Goal: Transaction & Acquisition: Purchase product/service

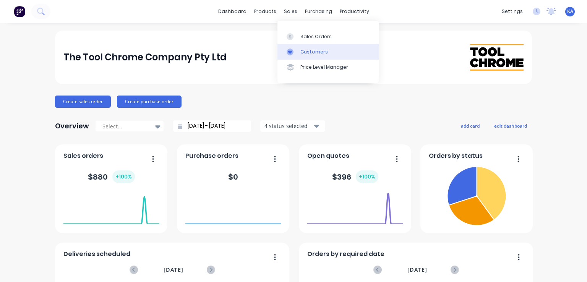
click at [314, 52] on div "Customers" at bounding box center [315, 52] width 28 height 7
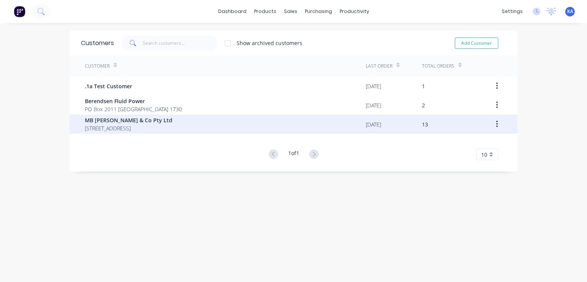
click at [156, 119] on div "MB [PERSON_NAME] & Co Pty Ltd [STREET_ADDRESS]" at bounding box center [225, 124] width 281 height 19
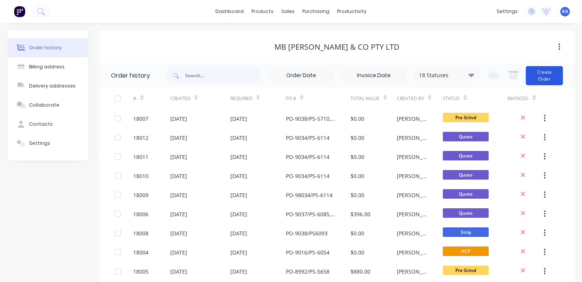
click at [545, 68] on button "Create Order" at bounding box center [543, 75] width 37 height 19
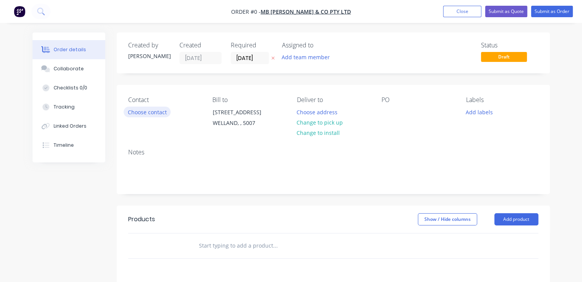
click at [154, 112] on button "Choose contact" at bounding box center [147, 112] width 47 height 10
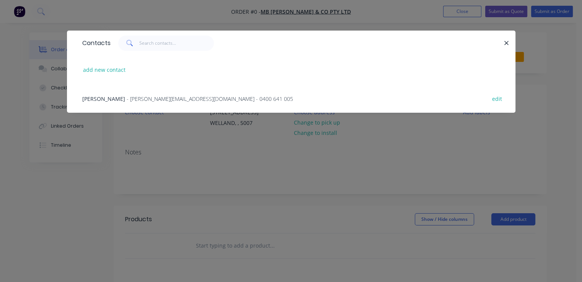
click at [153, 97] on span "- [PERSON_NAME][EMAIL_ADDRESS][DOMAIN_NAME] - 0400 641 005" at bounding box center [210, 98] width 166 height 7
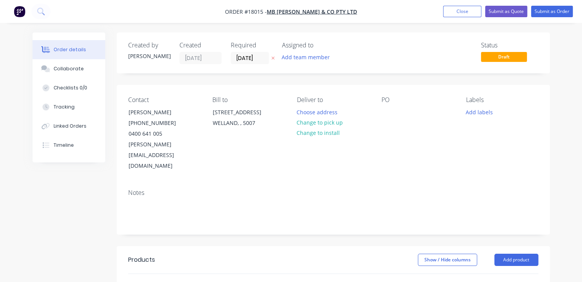
click at [271, 56] on icon at bounding box center [272, 58] width 3 height 5
click at [256, 58] on input at bounding box center [251, 57] width 41 height 11
click at [256, 58] on body "Order #18015 - MB [PERSON_NAME] & Co Pty Ltd Add product Close Submit as Quote …" at bounding box center [291, 247] width 582 height 494
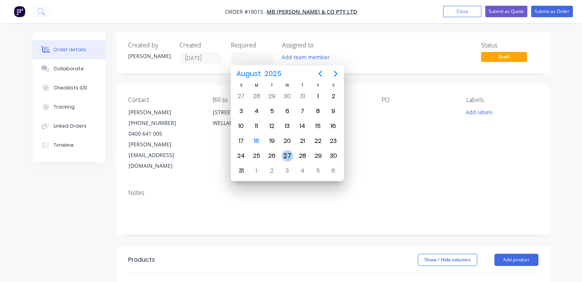
click at [288, 151] on div "27" at bounding box center [286, 155] width 11 height 11
type input "[DATE]"
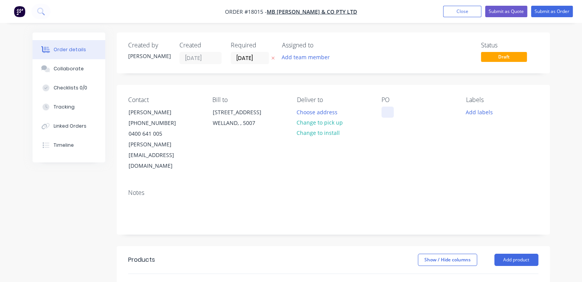
click at [389, 112] on div at bounding box center [387, 112] width 12 height 11
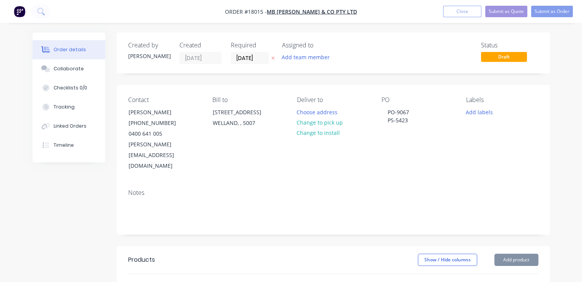
click at [404, 133] on div "PO PO-9067 PS-5423" at bounding box center [417, 133] width 72 height 75
click at [198, 183] on div "Notes" at bounding box center [333, 208] width 433 height 51
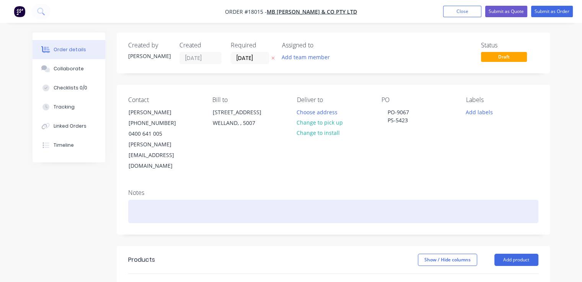
click at [144, 200] on div at bounding box center [333, 211] width 410 height 23
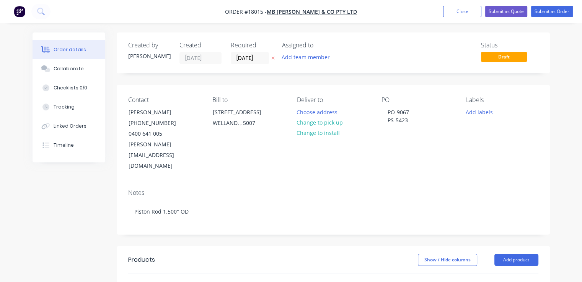
click at [264, 183] on div "Notes Piston Rod 1.500" OD" at bounding box center [333, 208] width 433 height 51
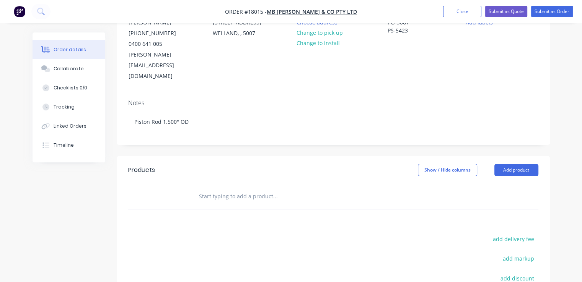
scroll to position [115, 0]
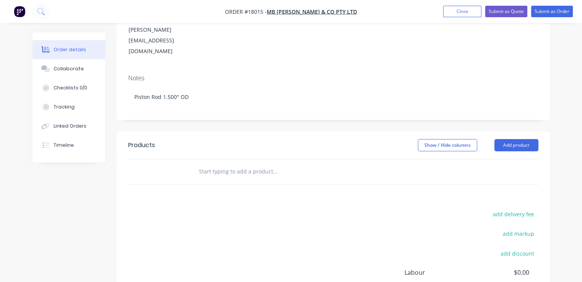
click at [219, 164] on input "text" at bounding box center [274, 171] width 153 height 15
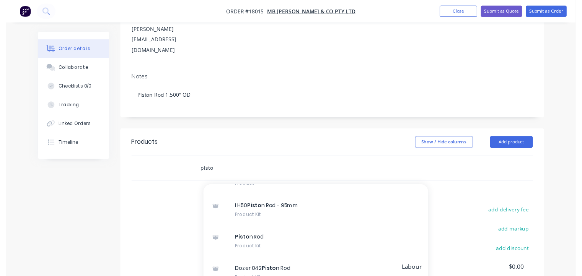
scroll to position [128, 0]
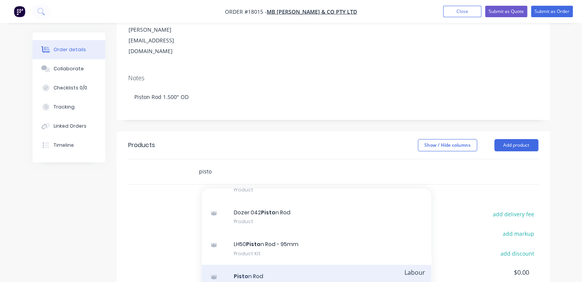
type input "pisto"
click at [258, 265] on div "Pisto n Rod Product Kit" at bounding box center [316, 281] width 229 height 32
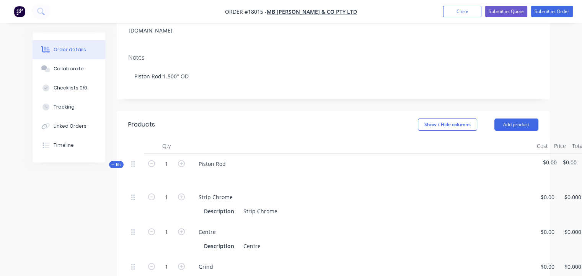
scroll to position [191, 0]
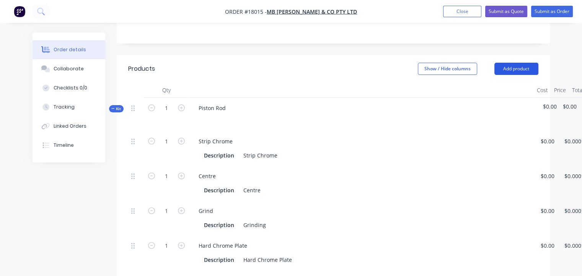
click at [529, 63] on button "Add product" at bounding box center [516, 69] width 44 height 12
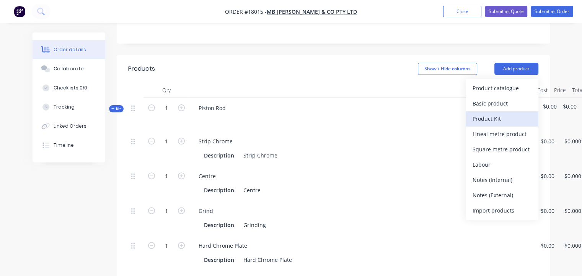
click at [486, 113] on div "Product Kit" at bounding box center [501, 118] width 59 height 11
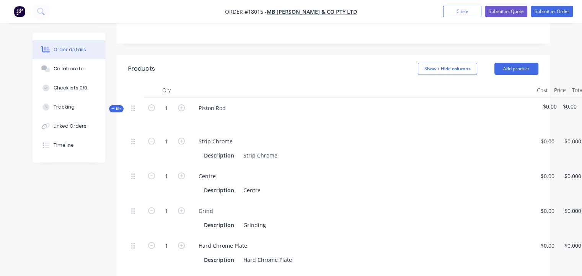
click at [411, 136] on div "Strip Chrome" at bounding box center [361, 141] width 338 height 11
click at [205, 102] on div "Piston Rod" at bounding box center [211, 107] width 39 height 11
click at [231, 102] on div "Piston Rod" at bounding box center [211, 107] width 39 height 11
click at [262, 185] on div "Centre" at bounding box center [251, 190] width 23 height 11
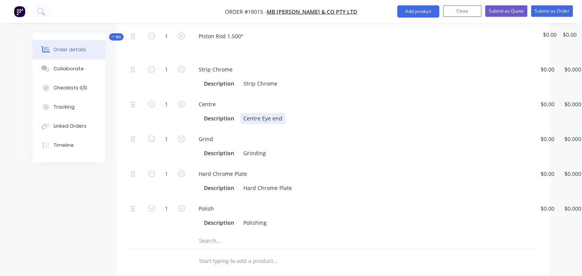
scroll to position [268, 0]
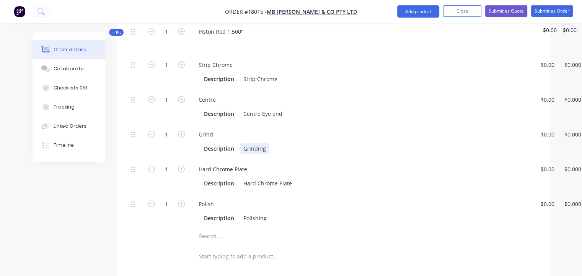
click at [267, 143] on div "Grinding" at bounding box center [254, 148] width 29 height 11
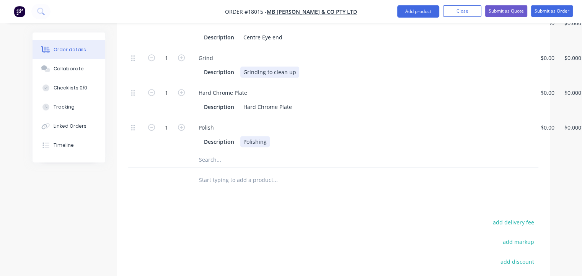
scroll to position [306, 0]
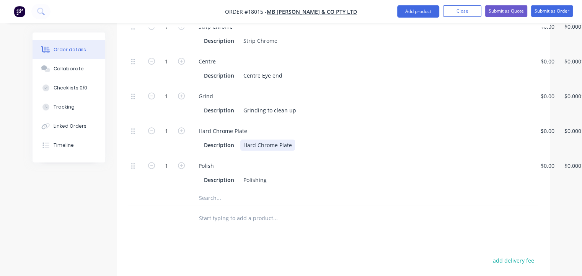
click at [293, 140] on div "Description Hard Chrome Plate" at bounding box center [360, 145] width 318 height 11
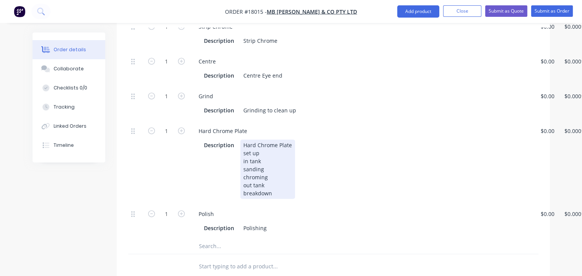
click at [343, 153] on div "Description Hard Chrome Plate set up in tank sanding chroming out tank breakdown" at bounding box center [360, 169] width 318 height 59
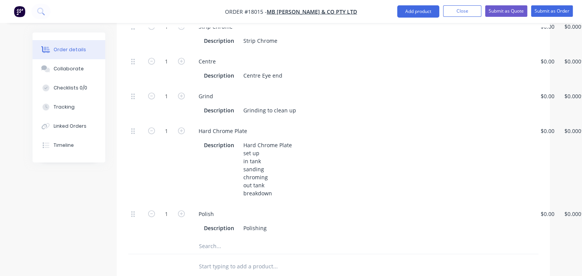
click at [319, 156] on div "Description Hard Chrome Plate set up in tank sanding chroming out tank breakdown" at bounding box center [360, 169] width 318 height 59
click at [269, 223] on div "Description Polishing" at bounding box center [360, 228] width 318 height 11
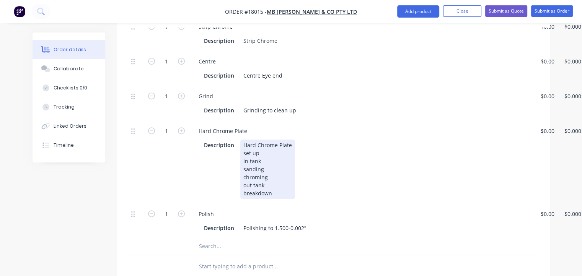
click at [272, 155] on div "Hard Chrome Plate set up in tank sanding chroming out tank breakdown" at bounding box center [267, 169] width 55 height 59
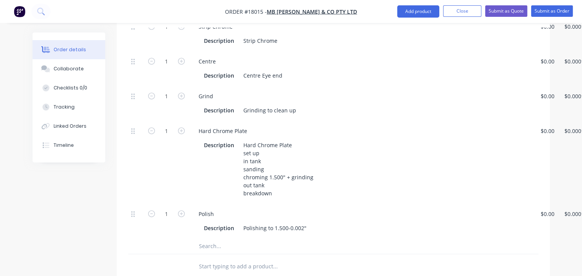
click at [328, 125] on div "Hard Chrome Plate" at bounding box center [361, 130] width 338 height 11
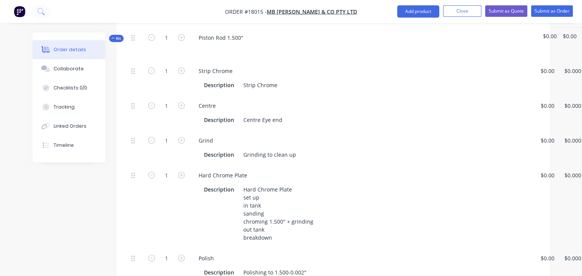
scroll to position [229, 0]
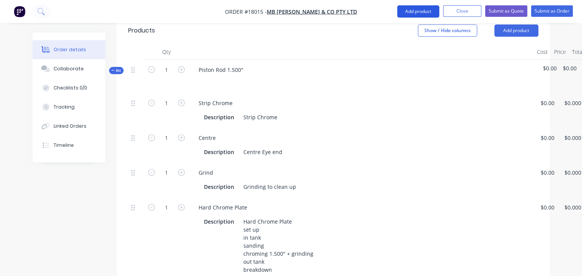
click at [421, 7] on button "Add product" at bounding box center [418, 11] width 42 height 12
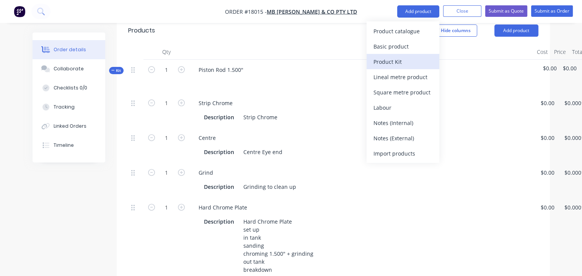
click at [390, 60] on div "Product Kit" at bounding box center [402, 61] width 59 height 11
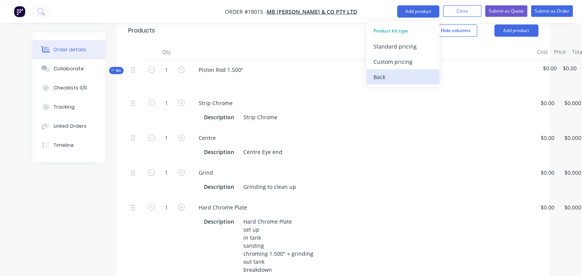
click at [380, 76] on div "Back" at bounding box center [402, 77] width 59 height 11
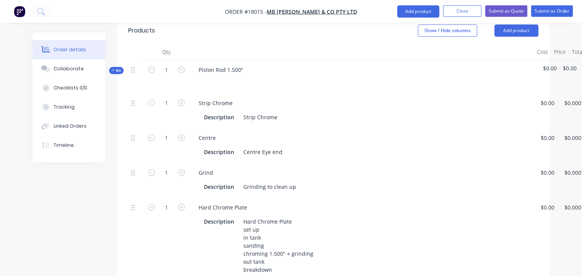
click at [447, 202] on div "Hard Chrome Plate" at bounding box center [361, 207] width 338 height 11
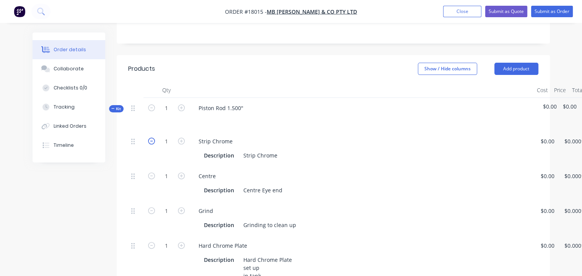
click at [148, 138] on icon "button" at bounding box center [151, 141] width 7 height 7
type input "0"
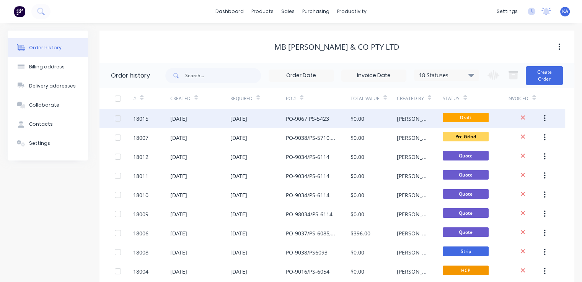
click at [187, 116] on div "[DATE]" at bounding box center [178, 119] width 17 height 8
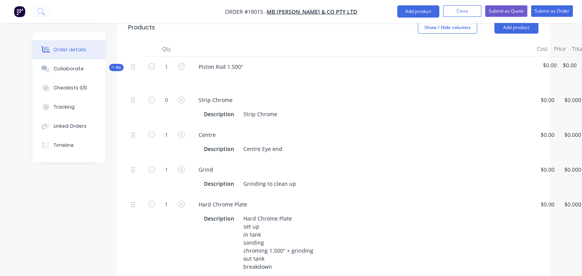
scroll to position [214, 0]
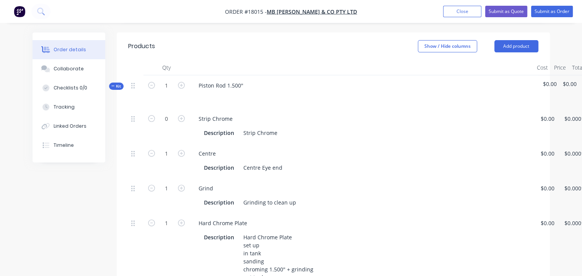
click at [115, 83] on span "Kit" at bounding box center [116, 86] width 10 height 6
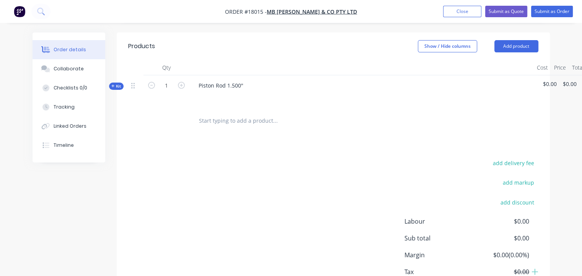
click at [214, 113] on input "text" at bounding box center [274, 120] width 153 height 15
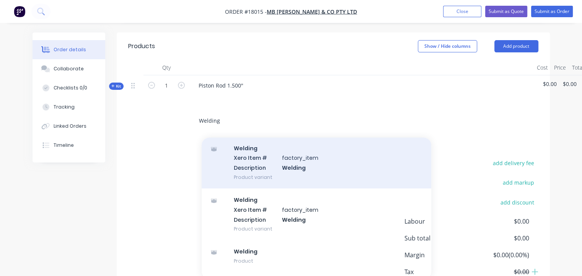
scroll to position [76, 0]
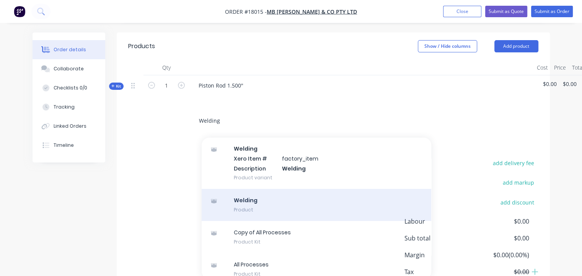
type input "Welding"
click at [259, 189] on div "Welding Product" at bounding box center [316, 205] width 229 height 32
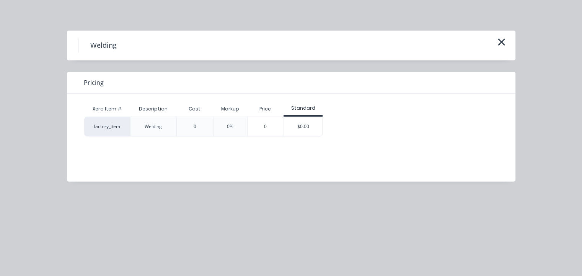
click at [420, 99] on div "Xero Item # Description Cost Markup Price Standard factory_item Welding 0 0% 0 …" at bounding box center [285, 132] width 437 height 76
click at [500, 38] on icon "button" at bounding box center [501, 42] width 8 height 11
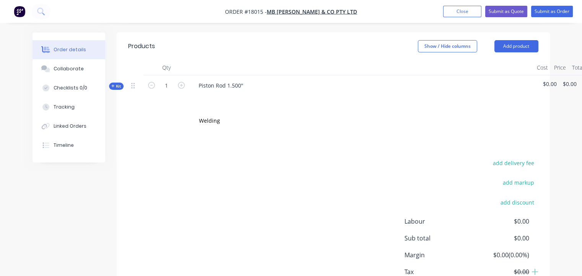
click at [207, 125] on div "Products Show / Hide columns Add product Qty Cost Price Total Kit 1 Piston Rod …" at bounding box center [333, 175] width 433 height 285
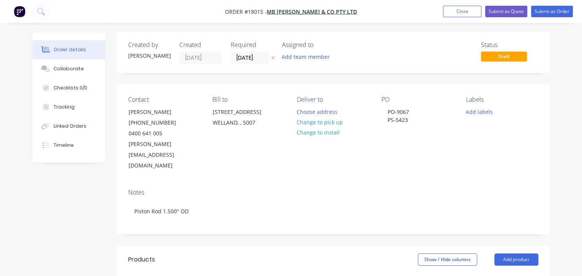
scroll to position [0, 0]
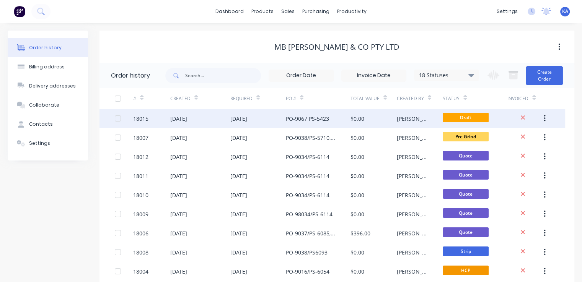
click at [245, 115] on div "[DATE]" at bounding box center [238, 119] width 17 height 8
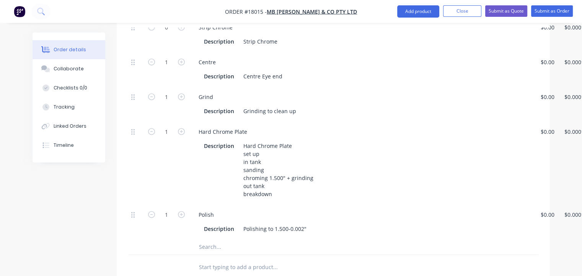
scroll to position [306, 0]
click at [419, 12] on button "Add product" at bounding box center [418, 11] width 42 height 12
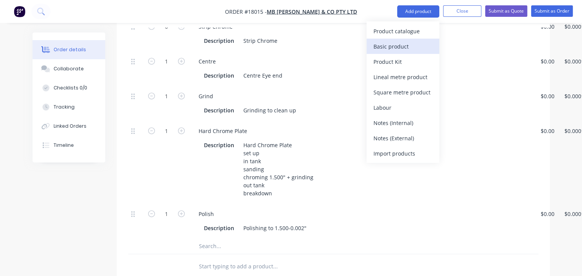
click at [408, 47] on div "Basic product" at bounding box center [402, 46] width 59 height 11
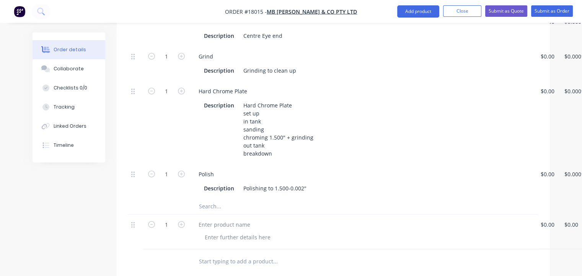
scroll to position [344, 0]
click at [218, 221] on div at bounding box center [224, 226] width 64 height 11
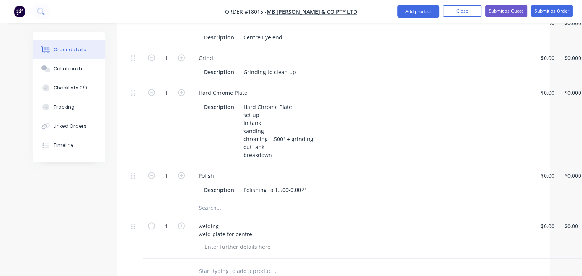
click at [361, 241] on div at bounding box center [364, 246] width 332 height 11
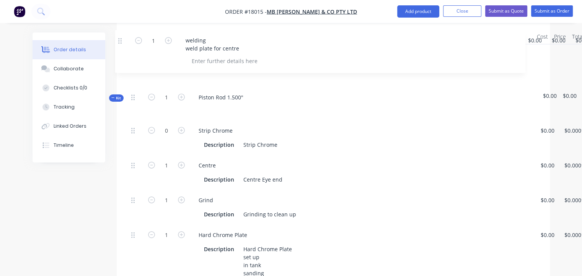
scroll to position [244, 0]
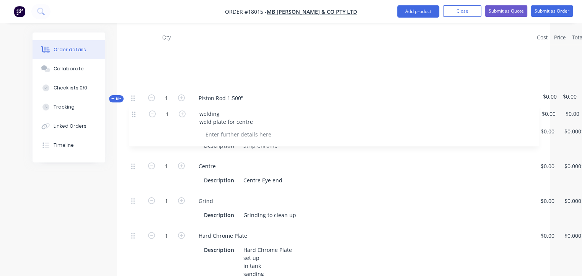
drag, startPoint x: 134, startPoint y: 203, endPoint x: 137, endPoint y: 114, distance: 89.9
click at [137, 114] on div "Kit 1 Piston Rod 1.500" $0.00 $0.00 0 Strip Chrome Description Strip Chrome $0.…" at bounding box center [333, 202] width 410 height 314
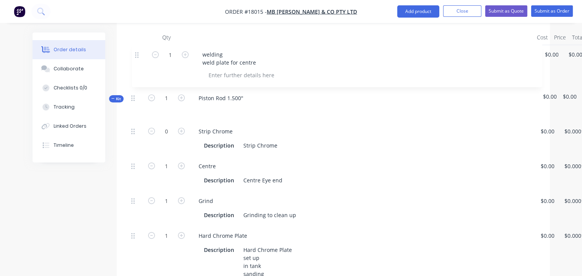
scroll to position [242, 0]
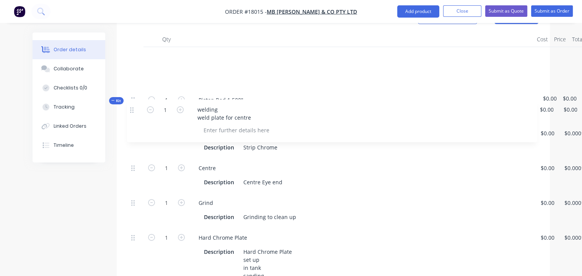
drag, startPoint x: 133, startPoint y: 33, endPoint x: 133, endPoint y: 112, distance: 79.5
click at [133, 112] on div "1 welding weld plate for centre $0.00 $0.00 $0.00 $0.00 $0.00 $0.00 Kit 1 Pisto…" at bounding box center [333, 204] width 410 height 314
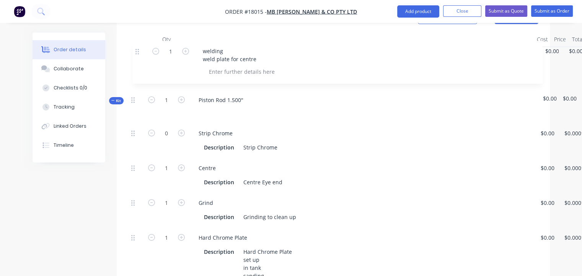
scroll to position [241, 0]
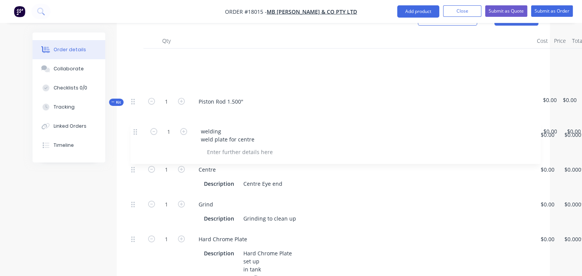
drag, startPoint x: 137, startPoint y: 54, endPoint x: 135, endPoint y: 135, distance: 80.3
click at [135, 135] on div "1 welding weld plate for centre $0.00 $0.00 $0.00 $0.00 $0.00 $0.00 Kit 1 Pisto…" at bounding box center [333, 206] width 410 height 314
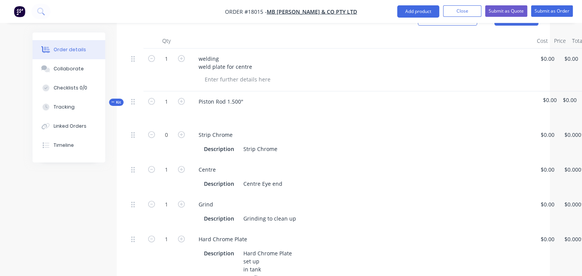
scroll to position [240, 0]
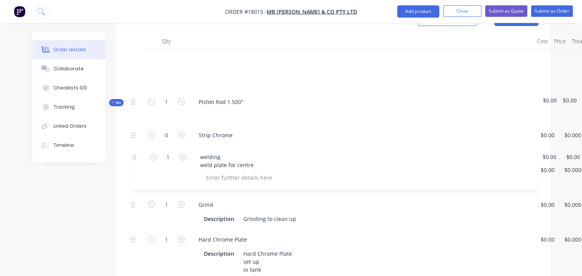
drag, startPoint x: 133, startPoint y: 40, endPoint x: 137, endPoint y: 170, distance: 129.7
click at [137, 170] on div "1 welding weld plate for centre $0.00 $0.00 $0.00 $0.00 $0.00 $0.00 Kit 1 Pisto…" at bounding box center [333, 206] width 410 height 314
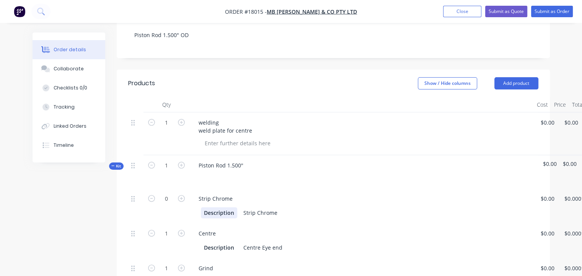
scroll to position [164, 0]
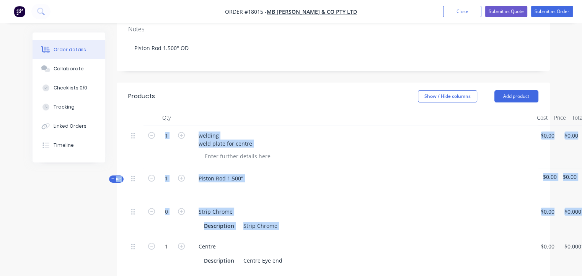
drag, startPoint x: 130, startPoint y: 114, endPoint x: 157, endPoint y: 182, distance: 73.3
click at [158, 202] on div "0" at bounding box center [166, 219] width 46 height 35
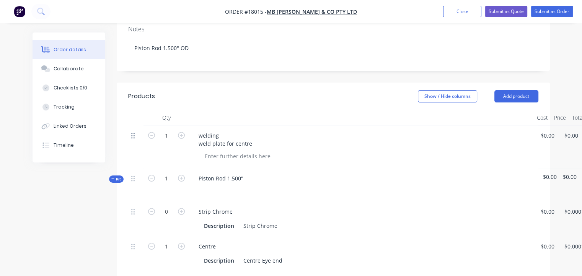
click at [132, 133] on icon at bounding box center [132, 136] width 3 height 6
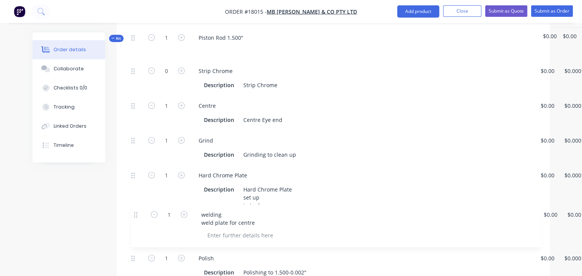
scroll to position [265, 0]
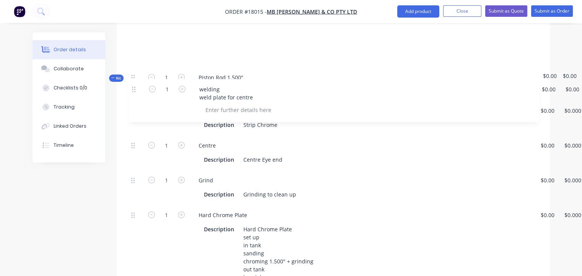
drag, startPoint x: 132, startPoint y: 114, endPoint x: 134, endPoint y: 93, distance: 21.5
click at [134, 93] on div "1 welding weld plate for centre $0.00 $0.00 $0.00 $0.00 $0.00 $0.00 Kit 1 Pisto…" at bounding box center [333, 181] width 410 height 314
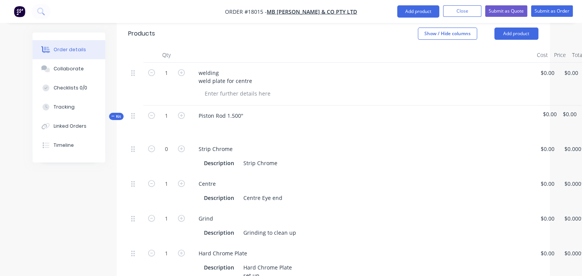
scroll to position [226, 0]
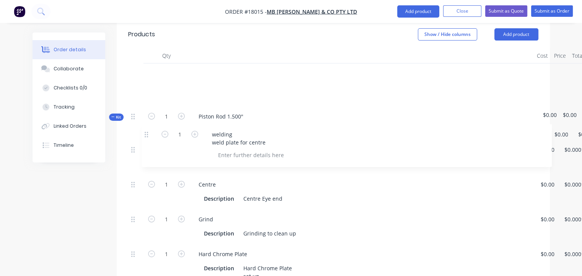
drag, startPoint x: 133, startPoint y: 52, endPoint x: 151, endPoint y: 137, distance: 86.1
click at [151, 137] on div "1 welding weld plate for centre $0.00 $0.00 $0.00 $0.00 $0.00 $0.00 Kit 1 Pisto…" at bounding box center [333, 220] width 410 height 314
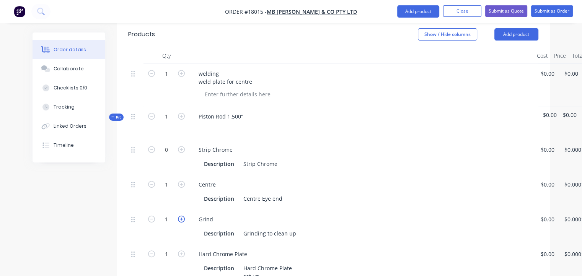
click at [180, 216] on icon "button" at bounding box center [181, 219] width 7 height 7
click at [150, 216] on icon "button" at bounding box center [151, 219] width 7 height 7
type input "1"
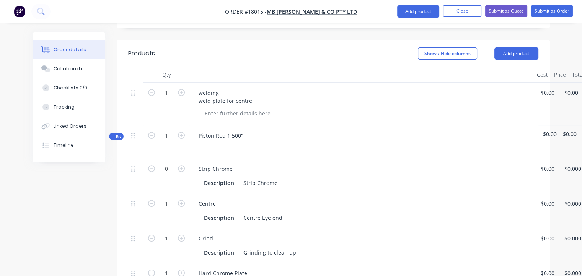
scroll to position [187, 0]
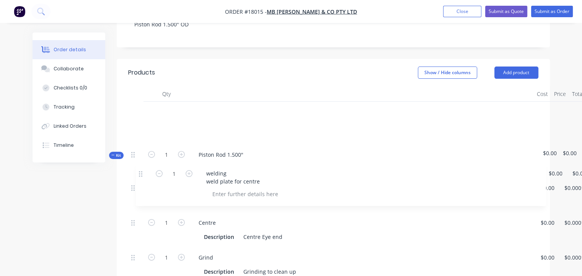
drag, startPoint x: 132, startPoint y: 89, endPoint x: 145, endPoint y: 176, distance: 87.3
click at [145, 176] on div "1 welding weld plate for centre $0.00 $0.00 $0.00 $0.00 $0.00 $0.00 Kit 1 Pisto…" at bounding box center [333, 259] width 410 height 314
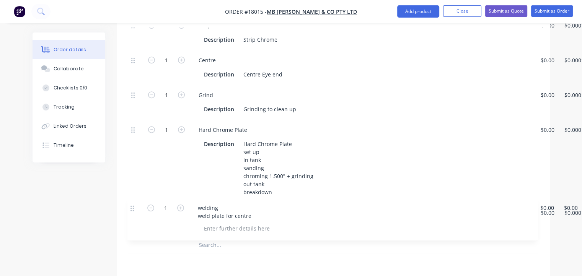
scroll to position [323, 0]
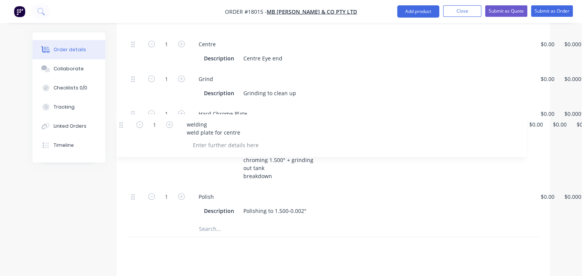
drag, startPoint x: 133, startPoint y: 90, endPoint x: 124, endPoint y: 127, distance: 38.1
click at [124, 127] on div "Qty Cost Price Total 1 welding weld plate for centre $0.00 $0.00 $0.00 $0.00 $0…" at bounding box center [333, 128] width 433 height 354
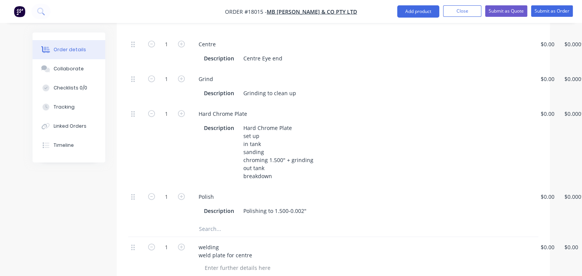
scroll to position [325, 0]
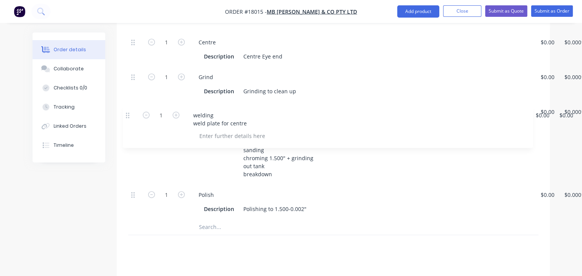
drag, startPoint x: 133, startPoint y: 223, endPoint x: 130, endPoint y: 111, distance: 112.5
click at [130, 111] on div "Kit 1 Piston Rod 1.500" $0.00 $0.00 0 Strip Chrome Description Strip Chrome $0.…" at bounding box center [333, 121] width 410 height 314
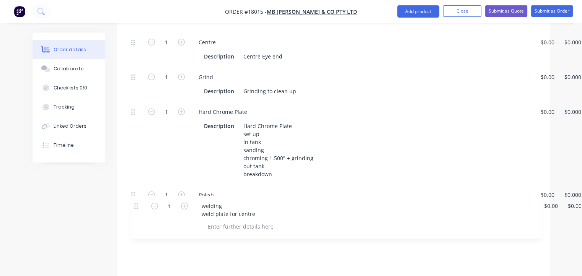
scroll to position [326, 0]
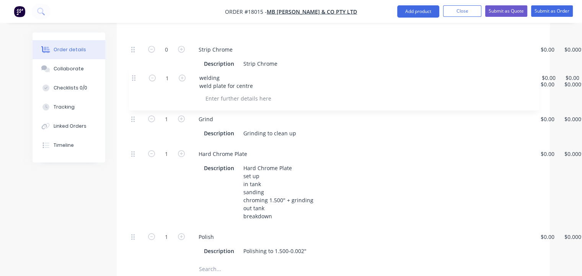
drag, startPoint x: 133, startPoint y: 222, endPoint x: 136, endPoint y: 70, distance: 151.8
click at [136, 70] on div "Kit 1 Piston Rod 1.500" $0.00 $0.00 0 Strip Chrome Description Strip Chrome $0.…" at bounding box center [333, 120] width 410 height 314
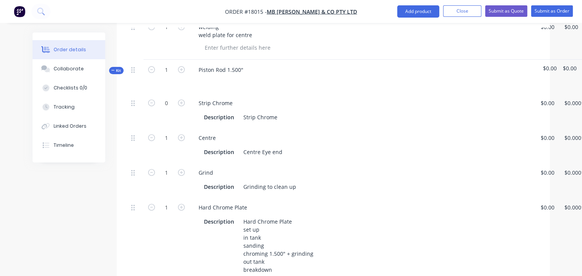
scroll to position [211, 0]
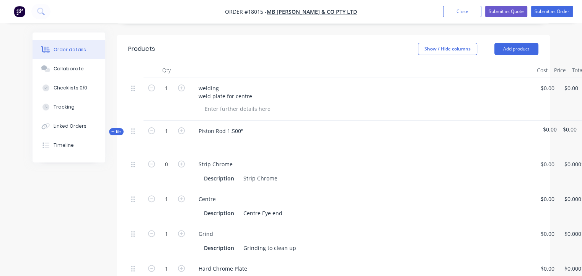
click at [135, 83] on div at bounding box center [135, 88] width 9 height 10
click at [111, 130] on icon at bounding box center [112, 132] width 3 height 4
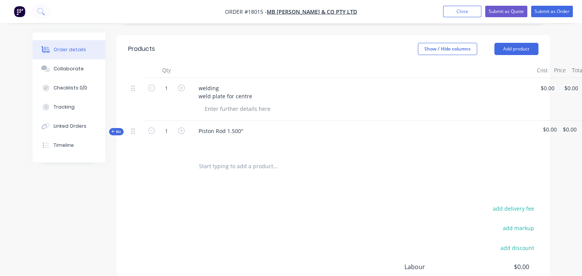
click at [112, 129] on span "Kit" at bounding box center [116, 132] width 10 height 6
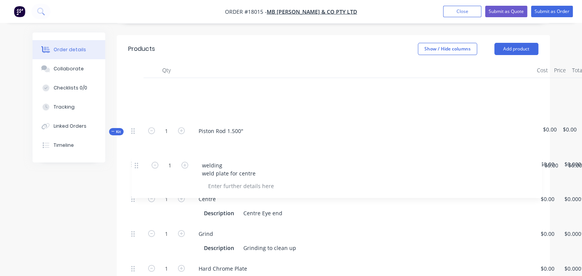
drag, startPoint x: 133, startPoint y: 67, endPoint x: 140, endPoint y: 168, distance: 102.0
click at [140, 168] on div "1 welding weld plate for centre $0.00 $0.00 $0.00 $0.00 $0.00 $0.00 Kit 1 Pisto…" at bounding box center [333, 235] width 410 height 314
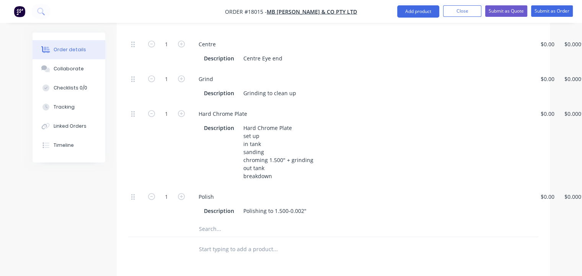
scroll to position [402, 0]
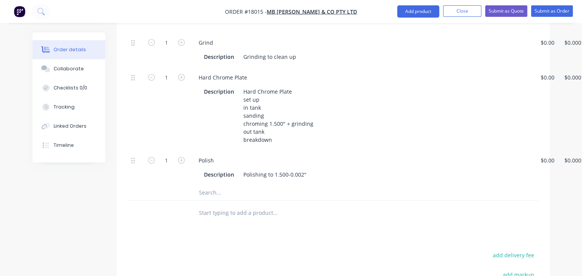
click at [207, 205] on input "text" at bounding box center [274, 212] width 153 height 15
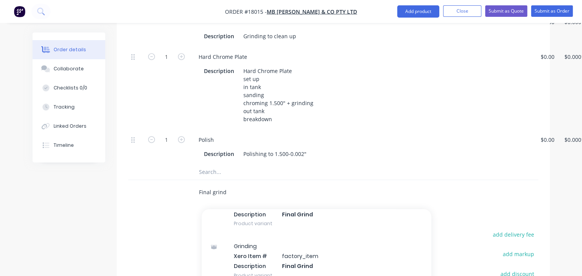
scroll to position [441, 0]
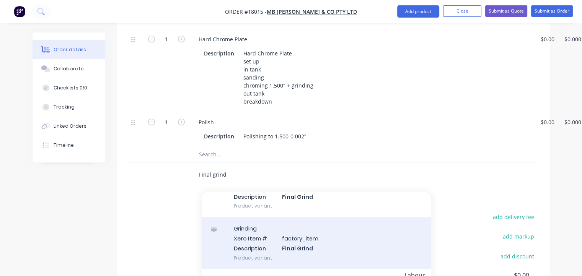
type input "Final grind"
click at [294, 217] on div "Grinding Xero Item # factory_item Description Final Grind Product variant" at bounding box center [316, 243] width 229 height 52
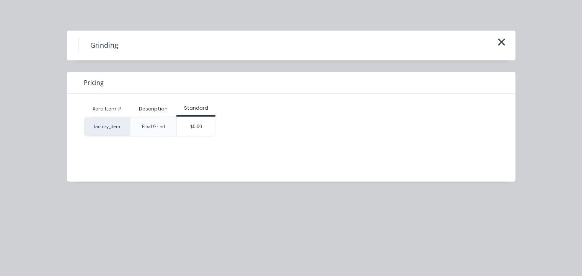
click at [152, 127] on div "Final Grind" at bounding box center [153, 126] width 23 height 7
click at [501, 38] on icon "button" at bounding box center [501, 42] width 8 height 11
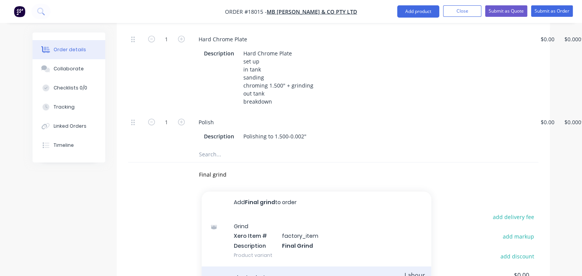
scroll to position [0, 0]
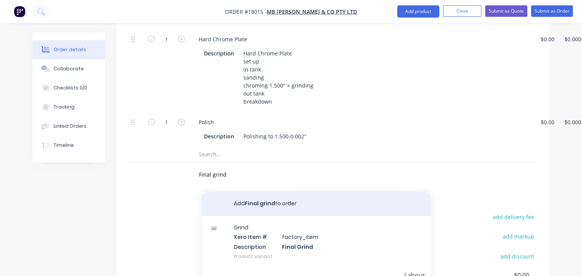
click at [265, 192] on button "Add Final grind to order" at bounding box center [316, 204] width 229 height 24
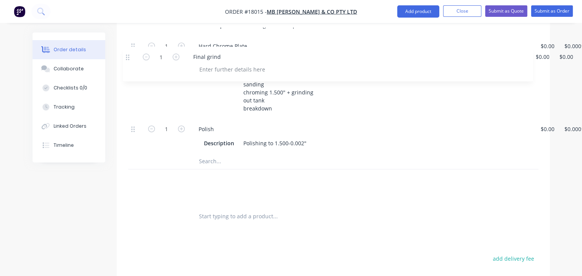
drag, startPoint x: 132, startPoint y: 150, endPoint x: 129, endPoint y: 55, distance: 94.9
click at [129, 55] on div "1 welding weld plate for centre $0.00 $0.00 $0.00 $0.00 $0.00 $0.00 Kit 1 Pisto…" at bounding box center [333, 29] width 410 height 349
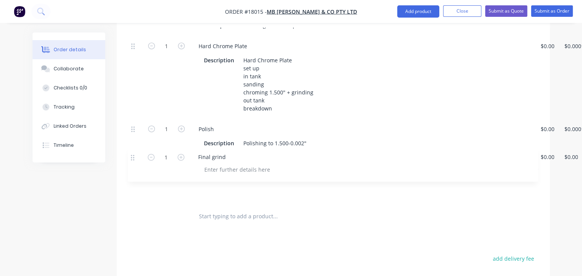
scroll to position [433, 0]
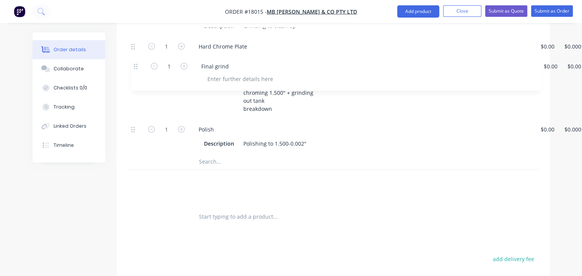
drag, startPoint x: 131, startPoint y: 157, endPoint x: 134, endPoint y: 64, distance: 93.0
click at [134, 64] on div "1 welding weld plate for centre $0.00 $0.00 $0.00 $0.00 $0.00 $0.00 Kit 1 Pisto…" at bounding box center [333, 30] width 410 height 349
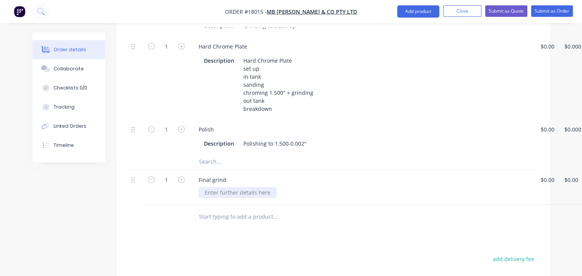
click at [239, 187] on div at bounding box center [237, 192] width 78 height 11
click at [334, 124] on div "Polish" at bounding box center [361, 129] width 338 height 11
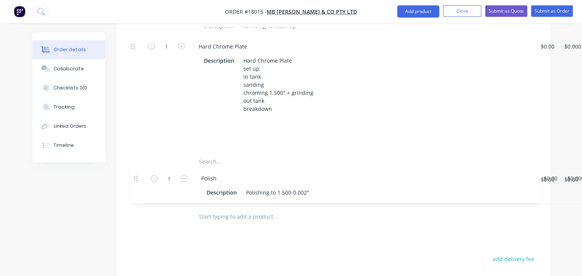
drag, startPoint x: 133, startPoint y: 106, endPoint x: 139, endPoint y: 180, distance: 74.4
click at [139, 180] on div "1 welding weld plate for centre $0.00 $0.00 $0.00 $0.00 $0.00 $0.00 Kit 1 Pisto…" at bounding box center [333, 30] width 410 height 349
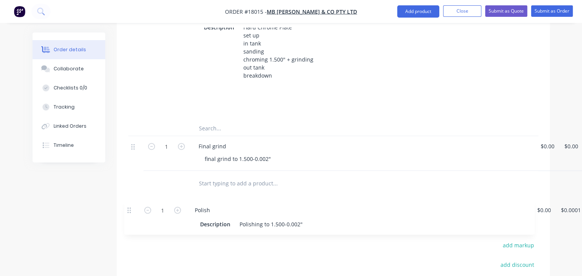
scroll to position [468, 0]
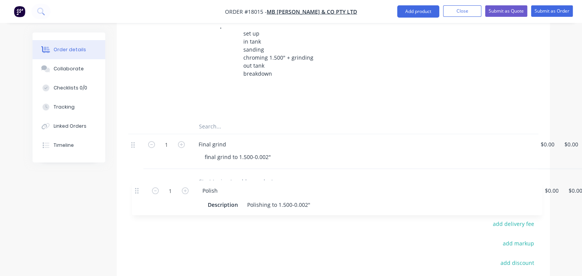
drag, startPoint x: 132, startPoint y: 107, endPoint x: 139, endPoint y: 196, distance: 88.6
click at [139, 196] on div "Products Show / Hide columns Add product Qty Cost Price Total 1 welding weld pl…" at bounding box center [333, 78] width 433 height 600
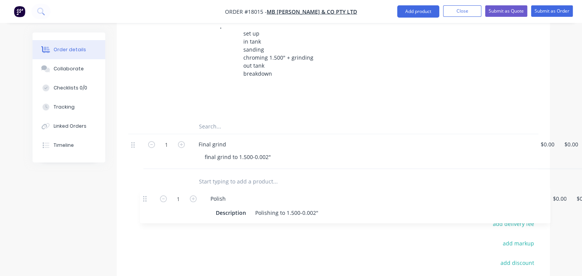
drag, startPoint x: 132, startPoint y: 72, endPoint x: 146, endPoint y: 201, distance: 129.3
click at [146, 201] on div "Products Show / Hide columns Add product Qty Cost Price Total 1 welding weld pl…" at bounding box center [333, 78] width 433 height 600
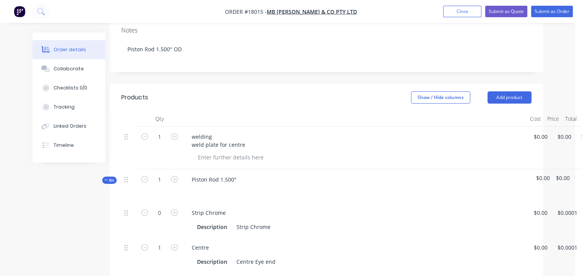
scroll to position [163, 48]
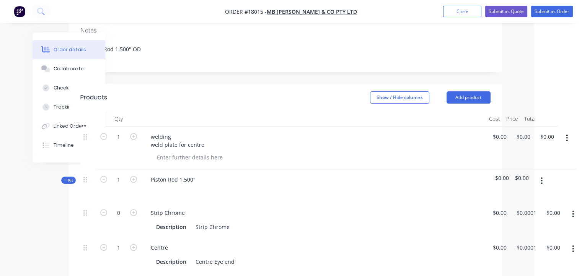
click at [566, 134] on icon "button" at bounding box center [567, 138] width 2 height 8
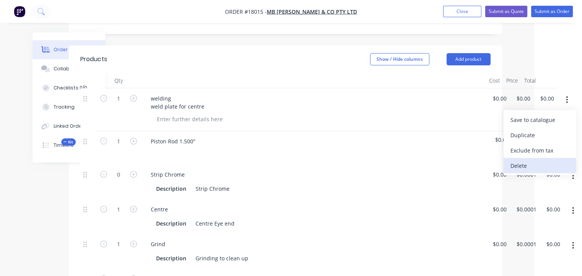
click at [524, 160] on div "Delete" at bounding box center [539, 165] width 59 height 11
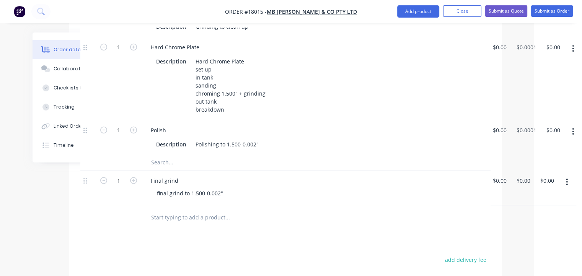
scroll to position [392, 48]
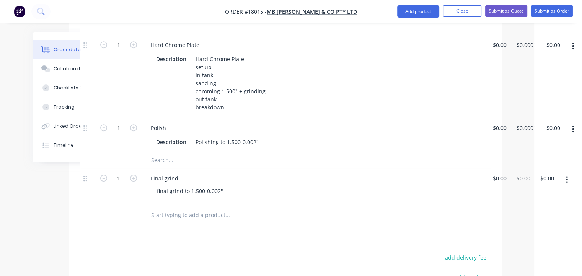
click at [564, 173] on button "button" at bounding box center [567, 180] width 18 height 14
click at [543, 194] on div "Save to catalogue" at bounding box center [539, 199] width 59 height 11
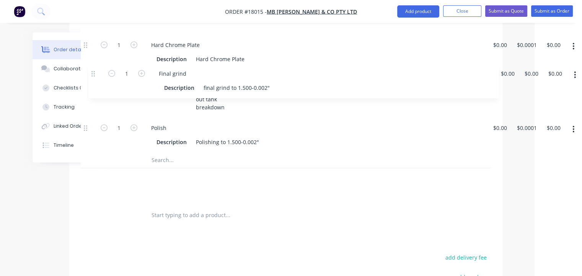
drag, startPoint x: 83, startPoint y: 158, endPoint x: 93, endPoint y: 73, distance: 85.9
click at [93, 73] on div "Kit 1 Piston Rod 1.500" $0.00 $0.00 0 Strip Chrome Description Strip Chrome $0.…" at bounding box center [286, 50] width 410 height 306
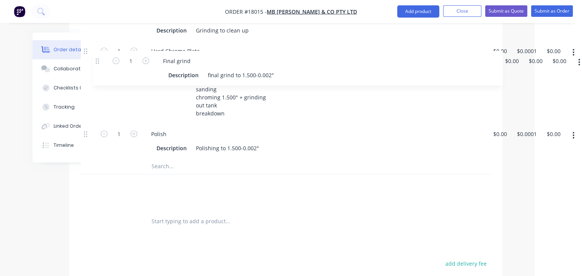
drag, startPoint x: 85, startPoint y: 156, endPoint x: 98, endPoint y: 57, distance: 99.8
click at [98, 57] on div "Kit 1 Piston Rod 1.500" $0.00 $0.00 0 Strip Chrome Description Strip Chrome $0.…" at bounding box center [286, 56] width 410 height 306
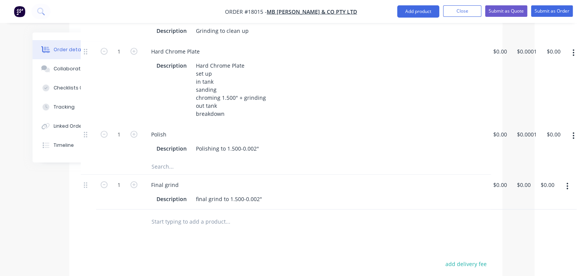
click at [174, 214] on input "text" at bounding box center [227, 221] width 153 height 15
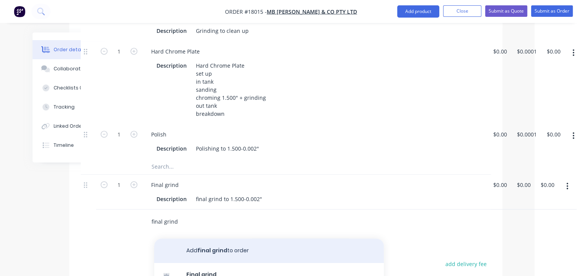
type input "final grind"
click at [220, 239] on button "Add final grind to order" at bounding box center [268, 251] width 229 height 24
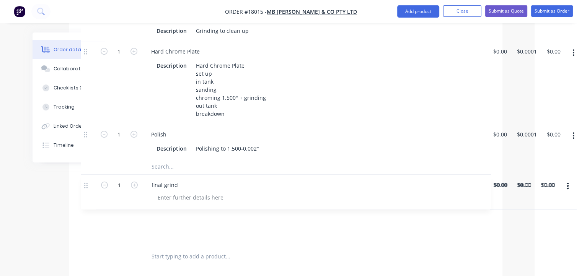
scroll to position [385, 47]
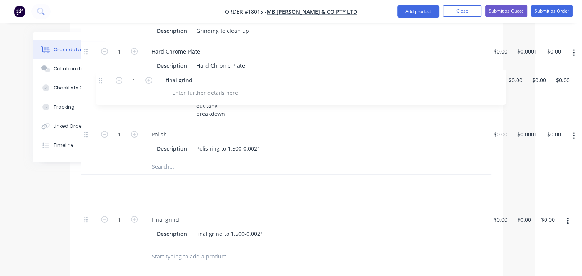
drag, startPoint x: 84, startPoint y: 198, endPoint x: 99, endPoint y: 78, distance: 120.3
click at [99, 78] on div "Kit 1 Piston Rod 1.500" $0.00 $0.00 0 Strip Chrome Description Strip Chrome $0.…" at bounding box center [286, 74] width 410 height 341
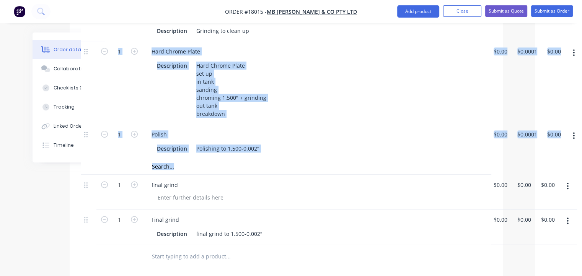
drag, startPoint x: 83, startPoint y: 163, endPoint x: 93, endPoint y: 57, distance: 106.8
click at [93, 57] on div "Kit 1 Piston Rod 1.500" $0.00 $0.00 0 Strip Chrome Description Strip Chrome $0.…" at bounding box center [286, 74] width 410 height 341
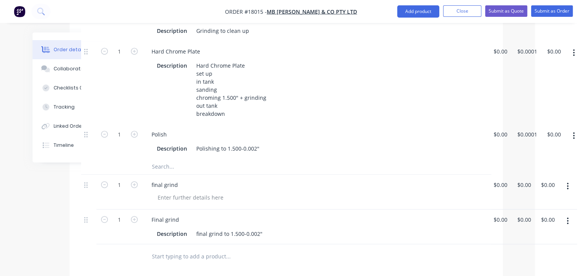
click at [129, 175] on div "1" at bounding box center [119, 192] width 46 height 35
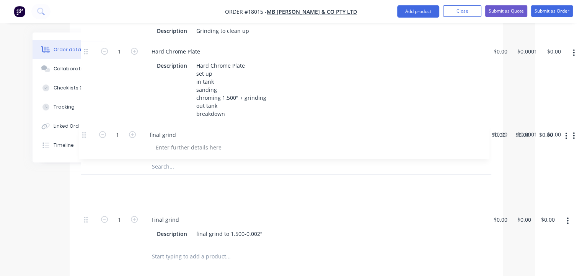
scroll to position [385, 47]
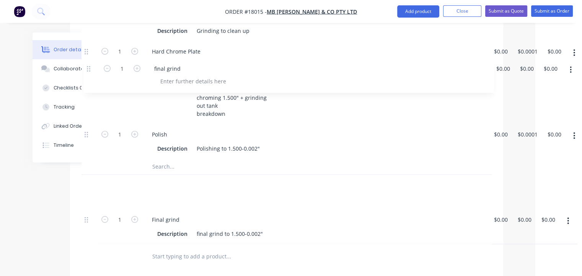
drag, startPoint x: 87, startPoint y: 163, endPoint x: 88, endPoint y: 67, distance: 96.0
click at [88, 67] on div "Kit 1 Piston Rod 1.500" $0.00 $0.00 0 Strip Chrome Description Strip Chrome $0.…" at bounding box center [286, 74] width 410 height 341
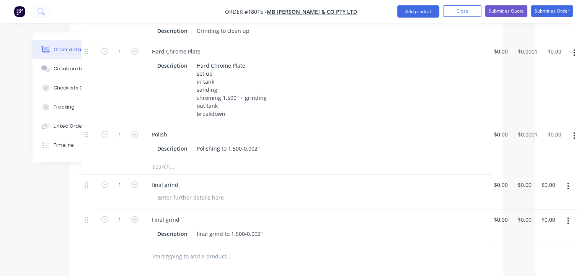
click at [569, 179] on button "button" at bounding box center [568, 186] width 18 height 14
click at [526, 247] on div "Delete" at bounding box center [540, 252] width 59 height 11
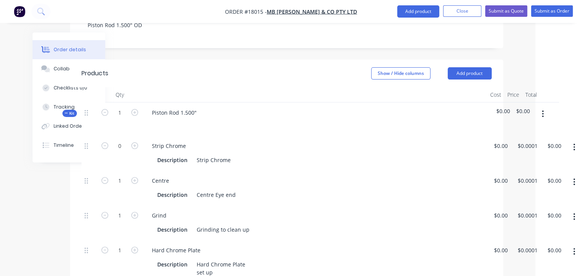
scroll to position [156, 47]
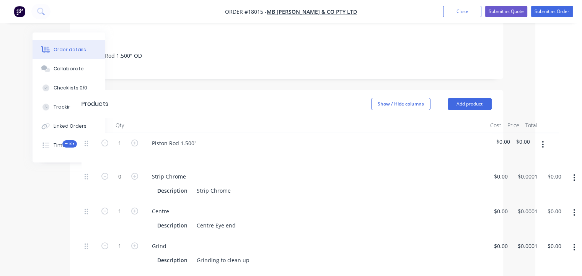
click at [28, 191] on div "Created by [PERSON_NAME] Created [DATE] Required [DATE] Assigned to Add team me…" at bounding box center [244, 267] width 517 height 782
drag, startPoint x: 224, startPoint y: 90, endPoint x: 296, endPoint y: 102, distance: 72.9
click at [296, 102] on div "Products Show / Hide columns Add product Qty Cost Price Total Kit 1 Piston Rod …" at bounding box center [286, 277] width 433 height 374
click at [338, 185] on div "Description Strip Chrome" at bounding box center [313, 190] width 318 height 11
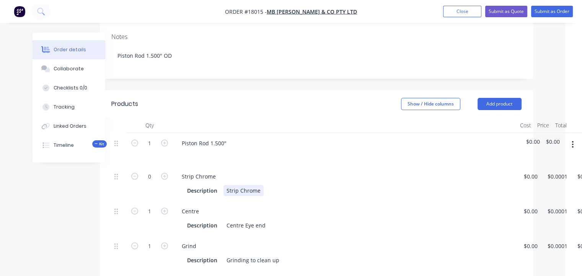
scroll to position [156, 48]
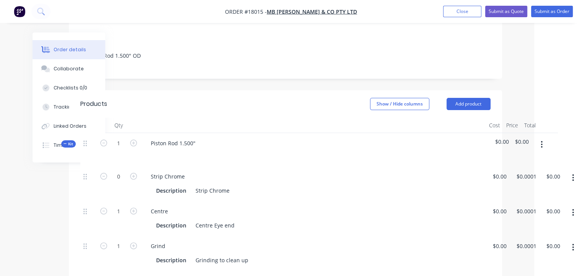
click at [573, 174] on icon "button" at bounding box center [573, 177] width 2 height 7
click at [522, 223] on div "Delete" at bounding box center [545, 228] width 59 height 11
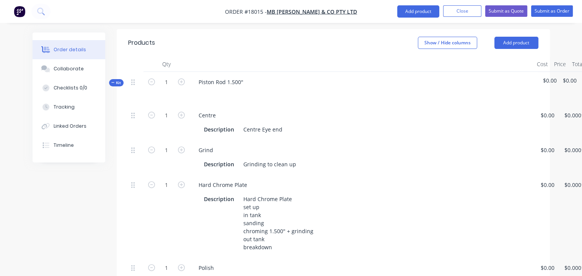
scroll to position [233, 0]
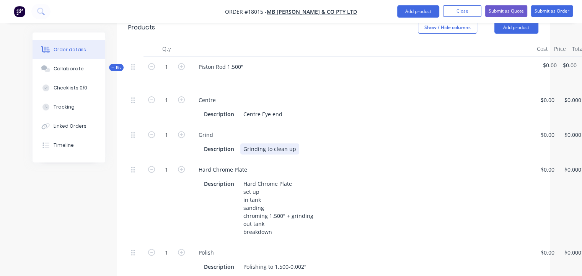
click at [263, 143] on div "Grinding to clean up" at bounding box center [269, 148] width 59 height 11
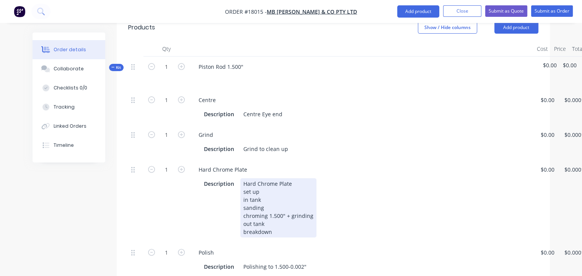
click at [309, 178] on div "Hard Chrome Plate set up in tank sanding chroming 1.500" + grinding out tank br…" at bounding box center [278, 207] width 76 height 59
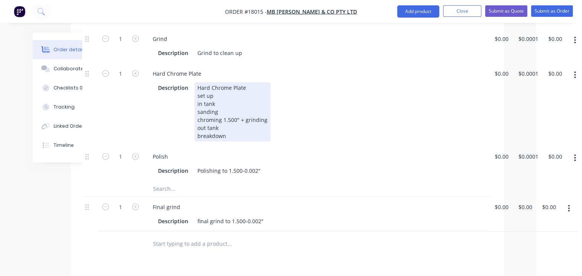
scroll to position [329, 48]
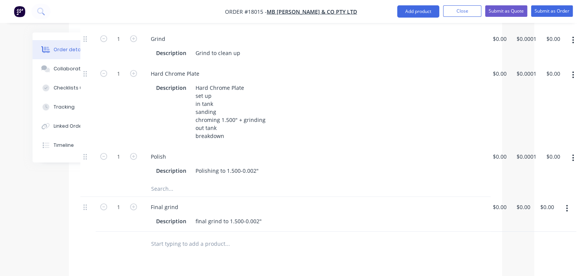
click at [566, 204] on icon "button" at bounding box center [567, 208] width 2 height 8
click at [519, 269] on div "Delete" at bounding box center [539, 274] width 59 height 11
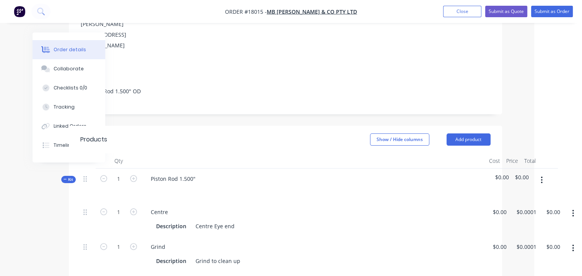
scroll to position [137, 48]
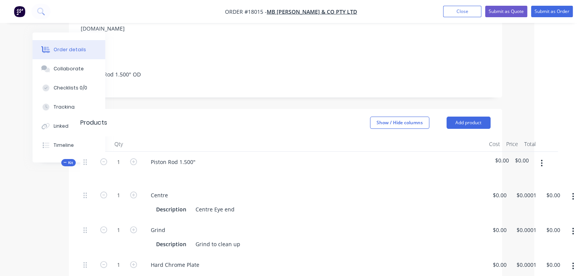
click at [572, 193] on icon "button" at bounding box center [573, 196] width 2 height 7
click at [540, 159] on icon "button" at bounding box center [541, 163] width 2 height 8
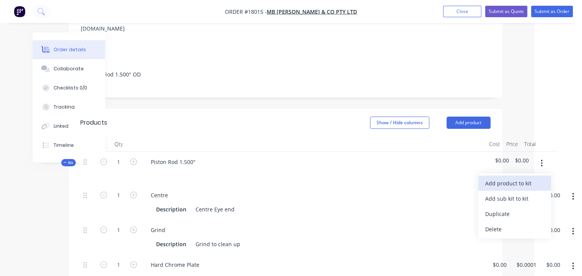
click at [522, 178] on div "Add product to kit" at bounding box center [514, 183] width 59 height 11
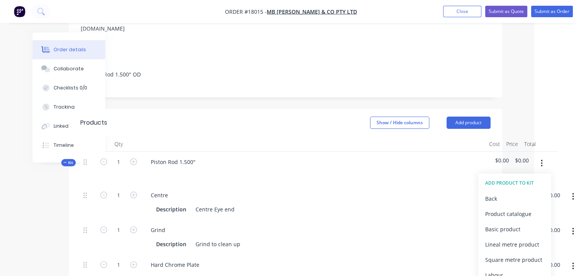
click at [513, 178] on div "ADD PRODUCT TO KIT" at bounding box center [514, 183] width 59 height 10
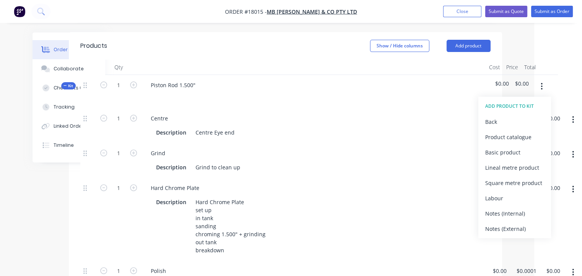
scroll to position [214, 48]
click at [493, 132] on div "Product catalogue" at bounding box center [514, 137] width 59 height 11
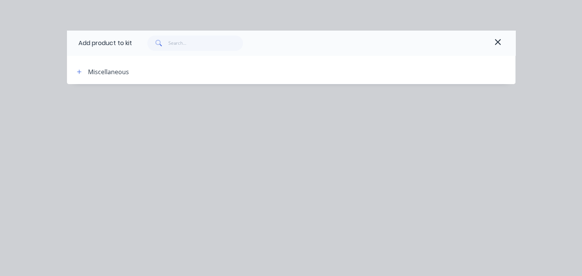
scroll to position [214, 45]
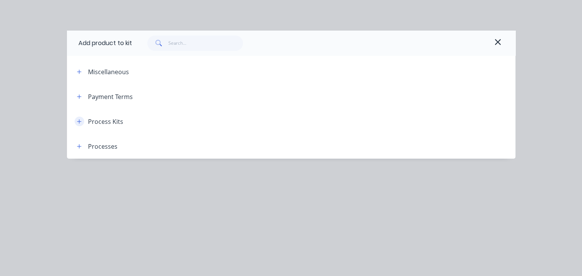
click at [80, 120] on icon "button" at bounding box center [79, 121] width 5 height 5
click at [80, 146] on icon "button" at bounding box center [79, 146] width 5 height 5
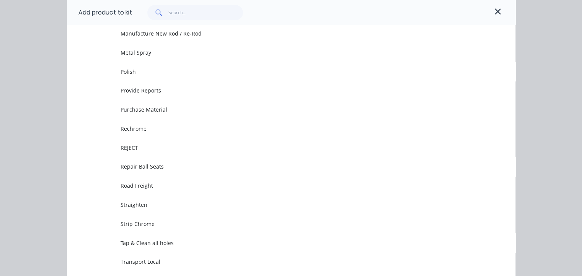
scroll to position [382, 0]
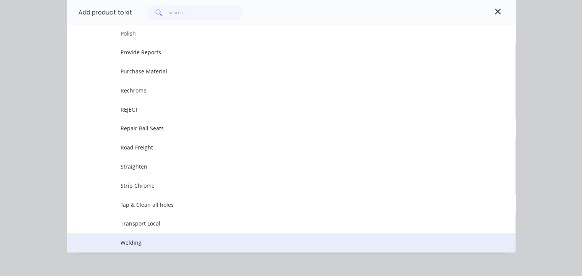
click at [130, 242] on span "Welding" at bounding box center [278, 243] width 316 height 8
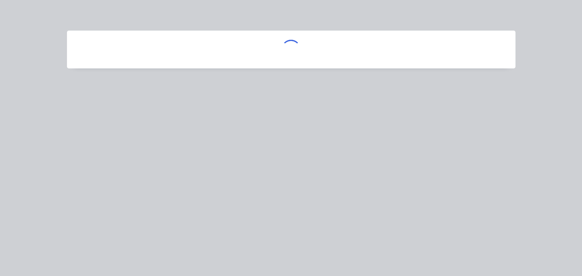
scroll to position [0, 0]
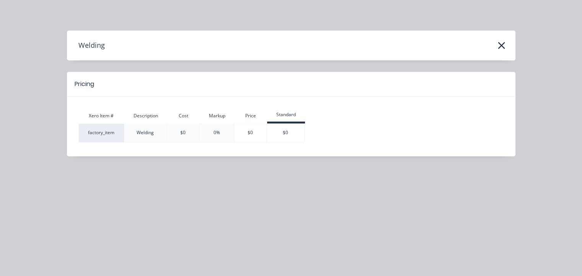
click at [387, 44] on div "Welding" at bounding box center [291, 45] width 448 height 15
click at [499, 45] on icon "button" at bounding box center [501, 45] width 8 height 11
click at [501, 44] on icon "button" at bounding box center [501, 45] width 8 height 11
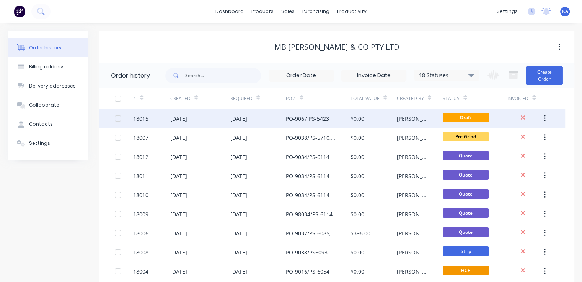
click at [395, 119] on div "$0.00" at bounding box center [373, 118] width 46 height 19
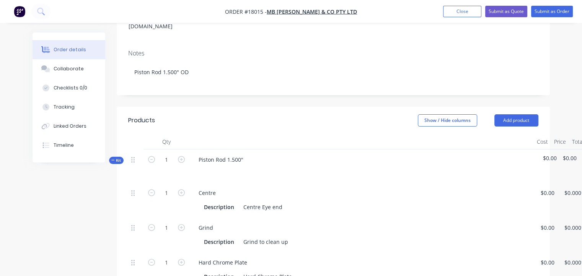
scroll to position [153, 0]
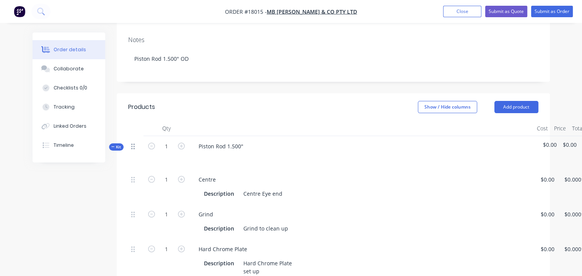
click at [133, 143] on icon at bounding box center [132, 146] width 3 height 7
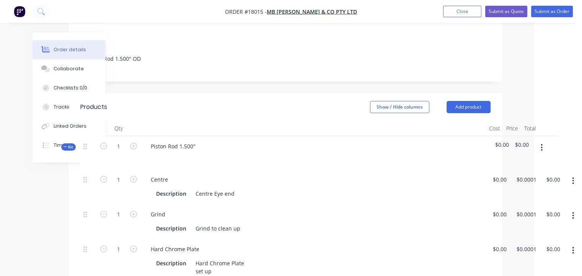
click at [542, 141] on button "button" at bounding box center [541, 148] width 18 height 14
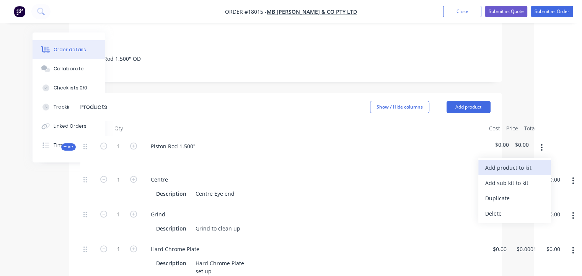
click at [514, 162] on div "Add product to kit" at bounding box center [514, 167] width 59 height 11
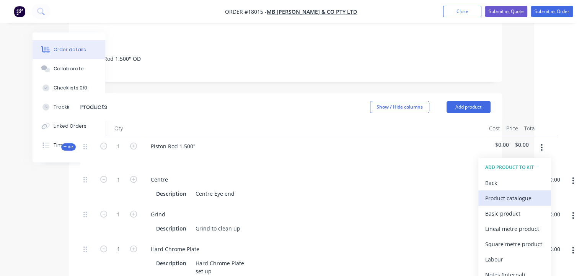
click at [509, 193] on div "Product catalogue" at bounding box center [514, 198] width 59 height 11
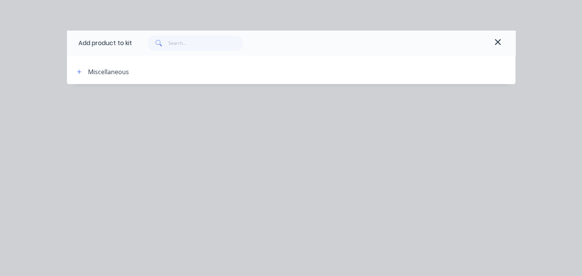
scroll to position [153, 45]
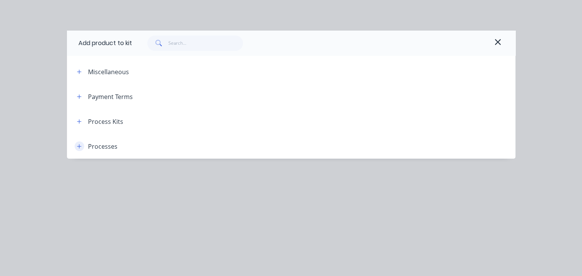
click at [80, 145] on icon "button" at bounding box center [79, 146] width 5 height 5
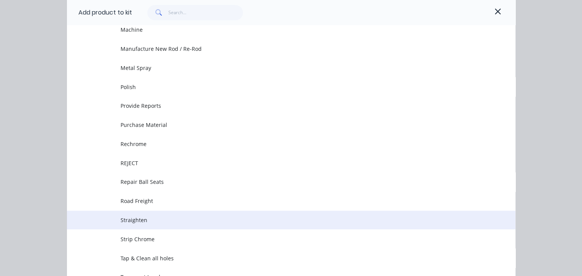
scroll to position [392, 0]
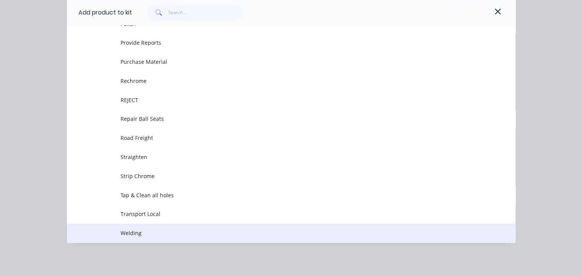
click at [122, 231] on span "Welding" at bounding box center [278, 233] width 316 height 8
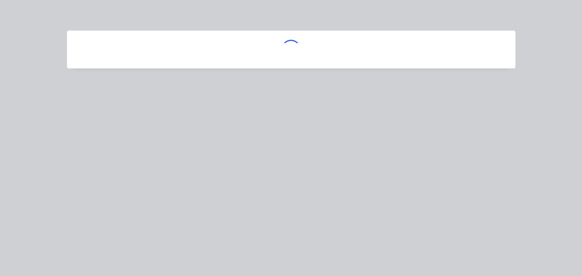
scroll to position [0, 0]
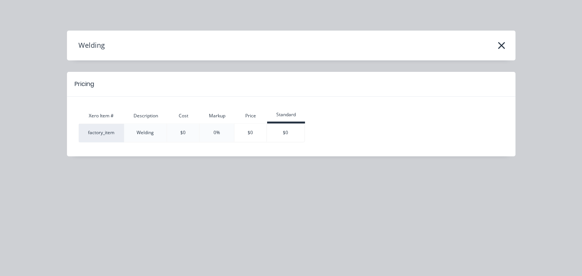
click at [88, 42] on h4 "Welding" at bounding box center [86, 45] width 38 height 15
click at [106, 47] on div "Welding" at bounding box center [291, 45] width 448 height 15
click at [502, 44] on icon "button" at bounding box center [501, 45] width 8 height 11
click at [501, 45] on icon "button" at bounding box center [501, 45] width 7 height 7
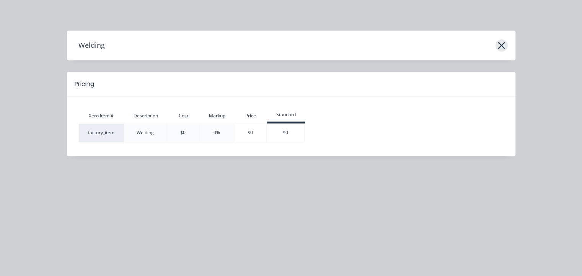
click at [501, 45] on icon "button" at bounding box center [501, 45] width 7 height 7
click at [428, 121] on div "Xero Item # Description Cost Markup Price Standard factory_item Welding $0 0% $…" at bounding box center [290, 126] width 425 height 37
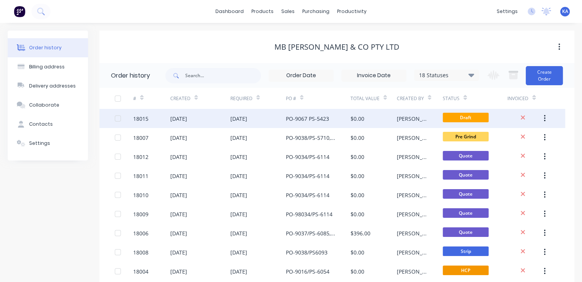
click at [357, 115] on div "$0.00" at bounding box center [357, 119] width 14 height 8
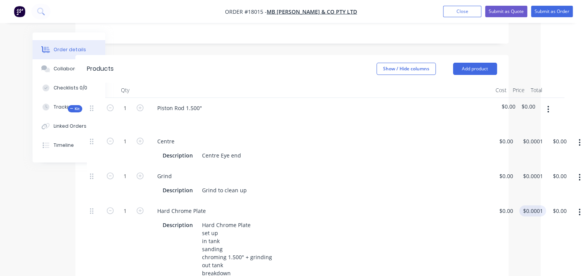
scroll to position [191, 43]
click at [546, 106] on icon "button" at bounding box center [547, 109] width 2 height 7
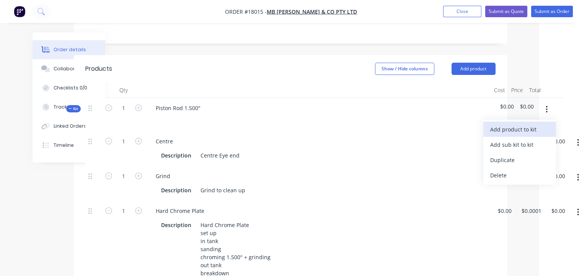
click at [535, 124] on div "Add product to kit" at bounding box center [519, 129] width 59 height 11
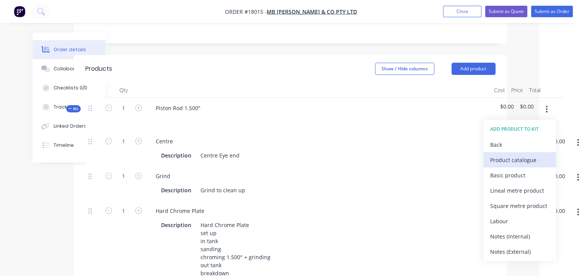
click at [519, 155] on div "Product catalogue" at bounding box center [519, 160] width 59 height 11
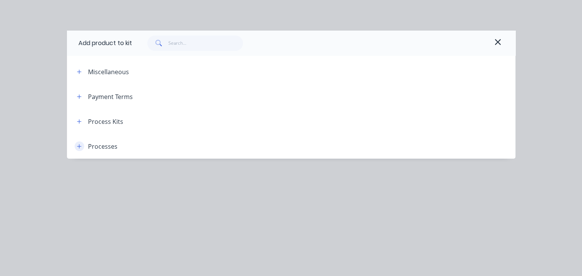
click at [78, 145] on icon "button" at bounding box center [79, 146] width 5 height 5
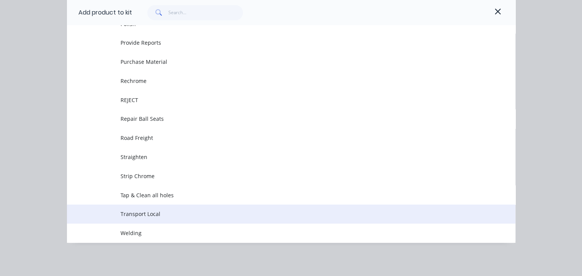
scroll to position [382, 43]
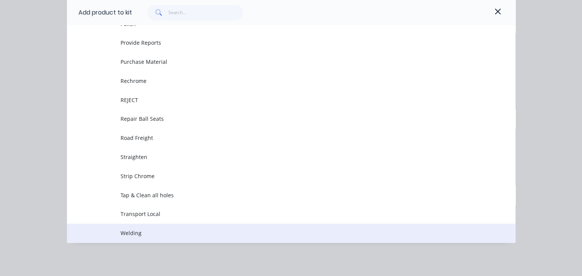
click at [147, 235] on span "Welding" at bounding box center [278, 233] width 316 height 8
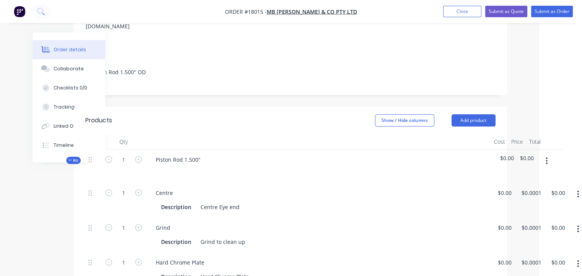
scroll to position [153, 43]
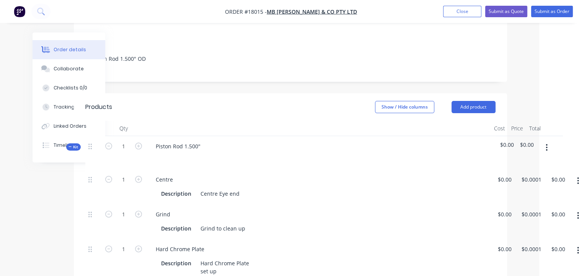
click at [546, 144] on icon "button" at bounding box center [547, 147] width 2 height 7
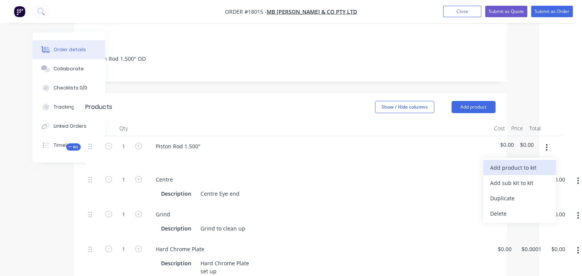
click at [526, 162] on div "Add product to kit" at bounding box center [519, 167] width 59 height 11
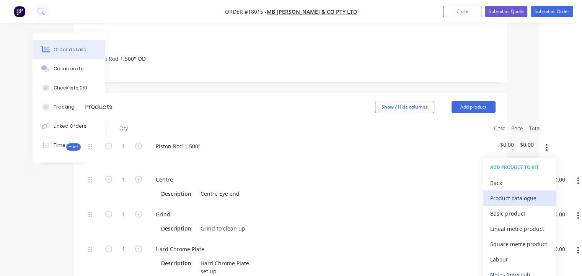
click at [500, 193] on div "Product catalogue" at bounding box center [519, 198] width 59 height 11
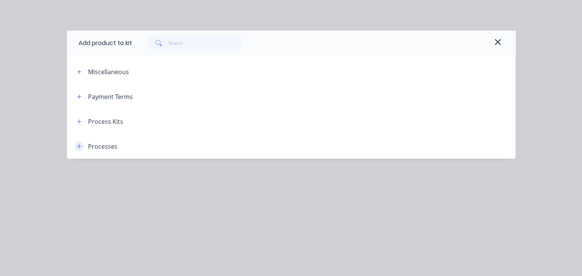
click at [76, 144] on button "button" at bounding box center [80, 146] width 10 height 10
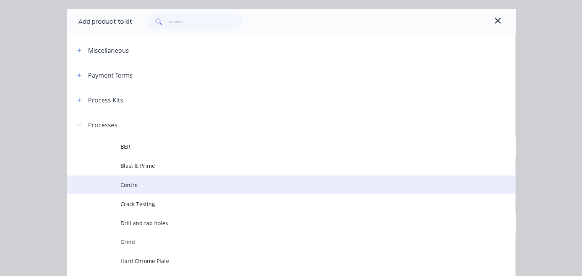
scroll to position [38, 0]
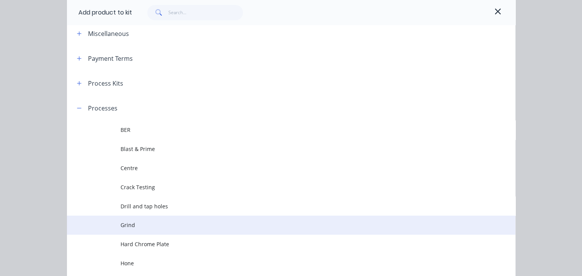
click at [128, 222] on span "Grind" at bounding box center [278, 225] width 316 height 8
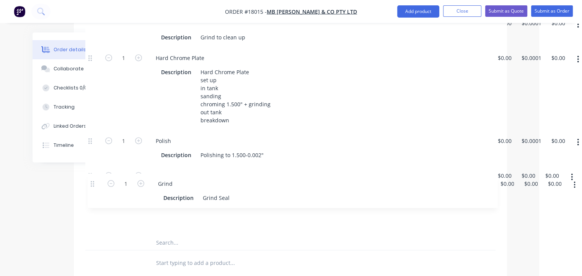
scroll to position [344, 42]
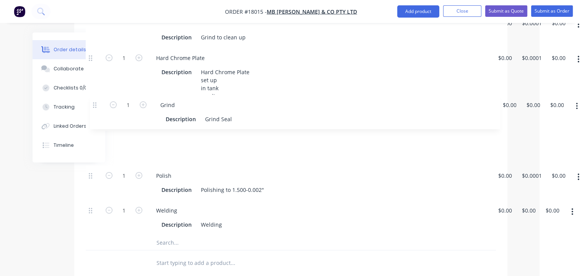
drag, startPoint x: 88, startPoint y: 190, endPoint x: 96, endPoint y: 104, distance: 86.0
click at [96, 104] on div "1 Centre Description Centre Eye end $0.00 $0.00 $0.0001 $0.0001 $0.00 $0.00 1 G…" at bounding box center [291, 106] width 410 height 257
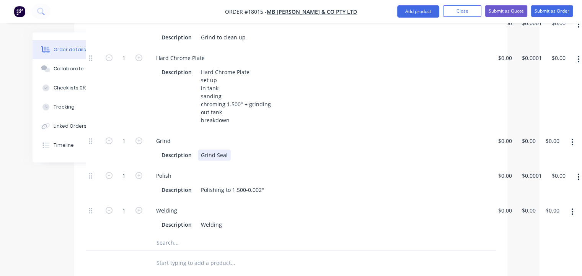
click at [235, 150] on div "Description Grind Seal" at bounding box center [317, 155] width 318 height 11
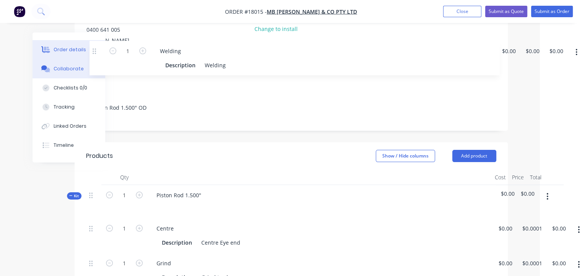
scroll to position [102, 42]
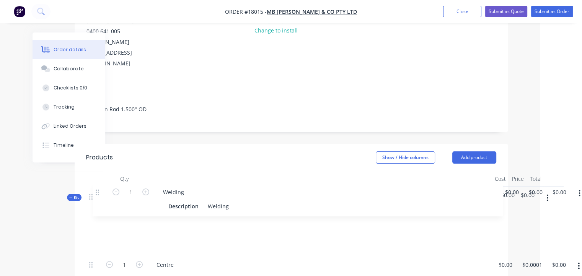
drag, startPoint x: 89, startPoint y: 187, endPoint x: 98, endPoint y: 189, distance: 9.0
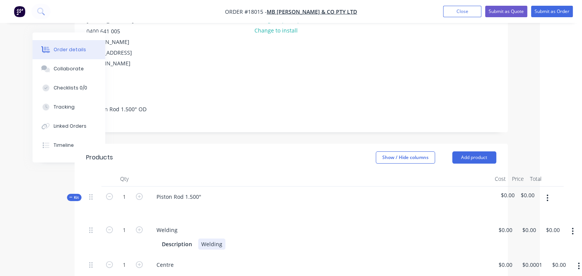
click at [223, 239] on div "Welding" at bounding box center [211, 244] width 27 height 11
click at [296, 202] on div at bounding box center [319, 207] width 338 height 11
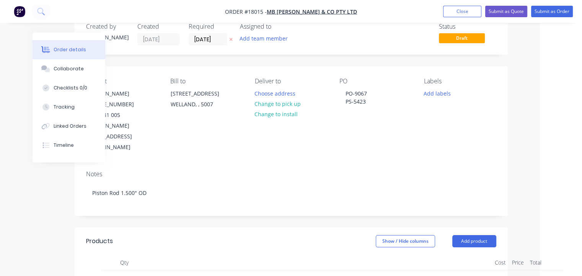
scroll to position [0, 42]
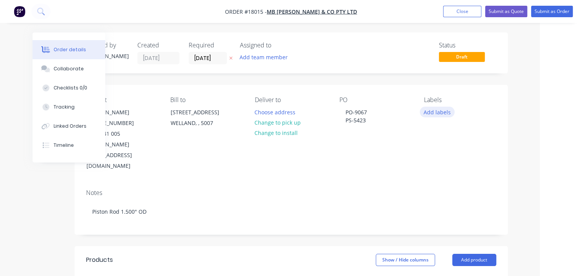
click at [433, 111] on button "Add labels" at bounding box center [437, 112] width 35 height 10
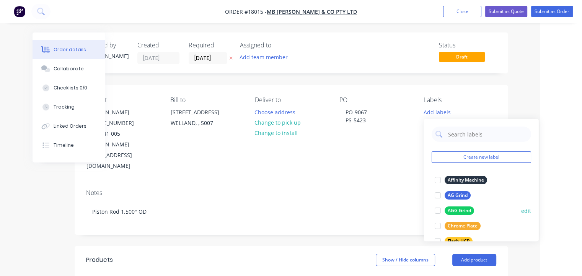
click at [469, 209] on div "AGG Grind" at bounding box center [458, 211] width 29 height 8
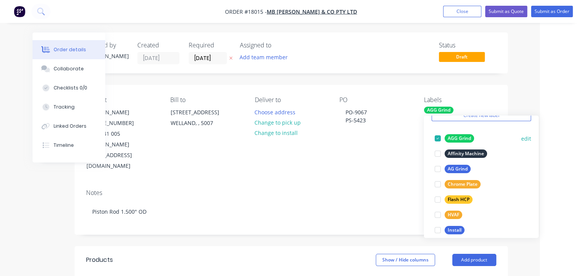
scroll to position [76, 0]
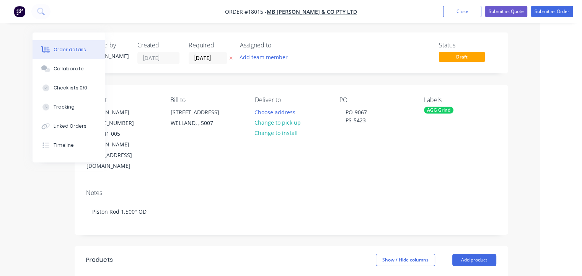
click at [384, 189] on div "Notes" at bounding box center [291, 192] width 410 height 7
click at [551, 10] on button "Submit as Order" at bounding box center [552, 11] width 42 height 11
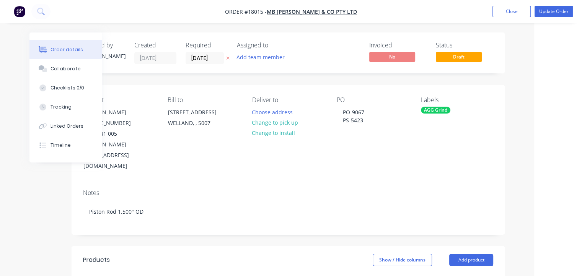
scroll to position [0, 0]
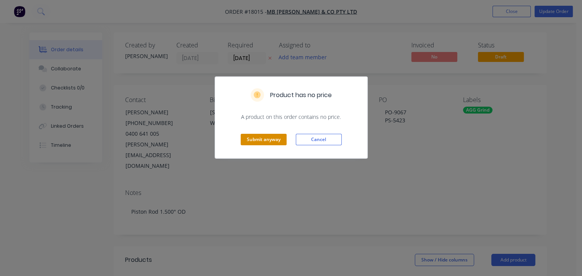
click at [276, 138] on button "Submit anyway" at bounding box center [264, 139] width 46 height 11
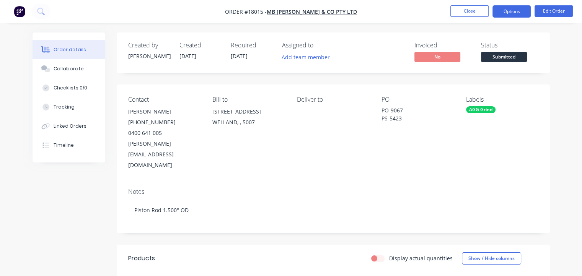
click at [508, 8] on button "Options" at bounding box center [511, 11] width 38 height 12
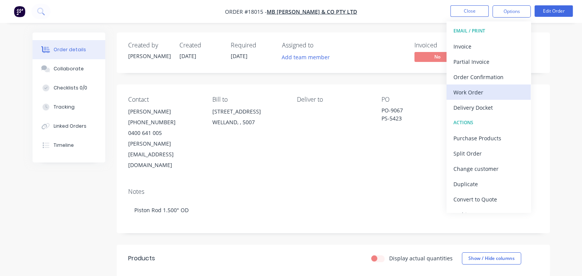
click at [474, 89] on div "Work Order" at bounding box center [488, 92] width 70 height 11
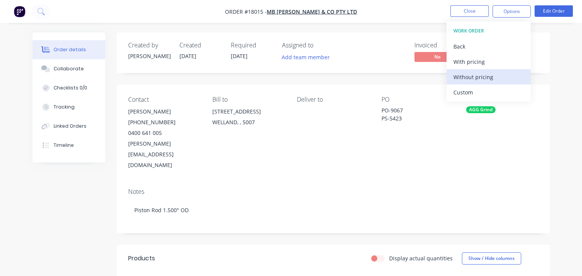
click at [467, 78] on div "Without pricing" at bounding box center [488, 77] width 70 height 11
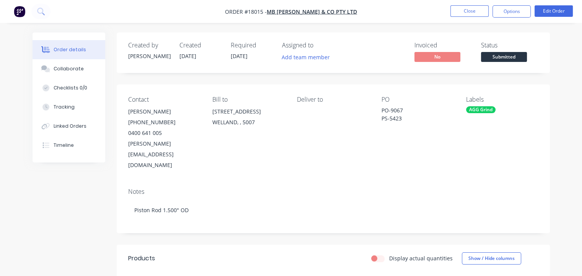
click at [410, 156] on div "Contact [PERSON_NAME] [PHONE_NUMBER] [PERSON_NAME][EMAIL_ADDRESS][DOMAIN_NAME] …" at bounding box center [333, 134] width 433 height 98
click at [496, 53] on span "Submitted" at bounding box center [504, 57] width 46 height 10
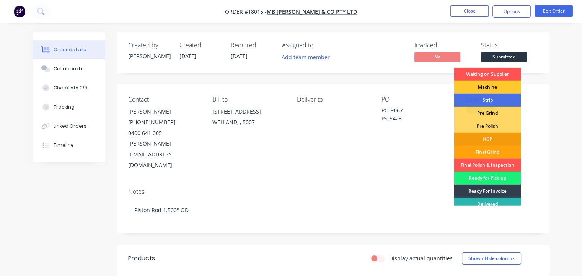
click at [488, 88] on div "Machine" at bounding box center [487, 87] width 67 height 13
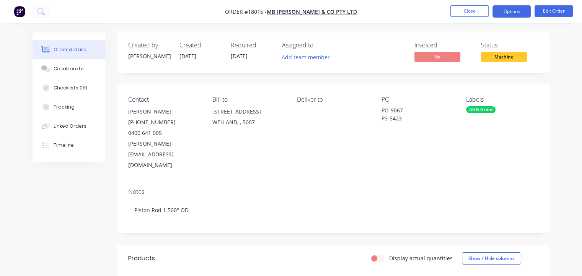
click at [505, 7] on button "Options" at bounding box center [511, 11] width 38 height 12
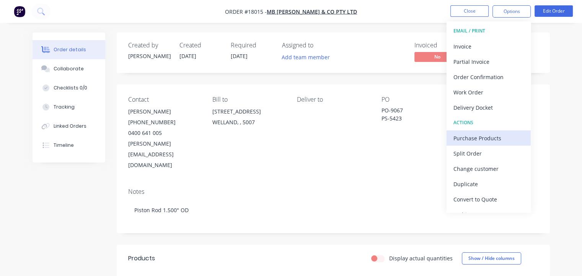
click at [469, 137] on div "Purchase Products" at bounding box center [488, 138] width 70 height 11
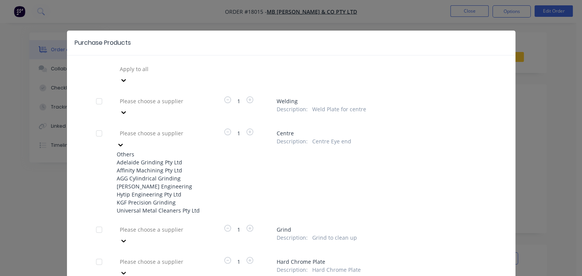
click at [119, 127] on div "Please choose a supplier" at bounding box center [174, 132] width 115 height 11
click at [141, 174] on div "AGG Cylindrical Grinding" at bounding box center [159, 178] width 84 height 8
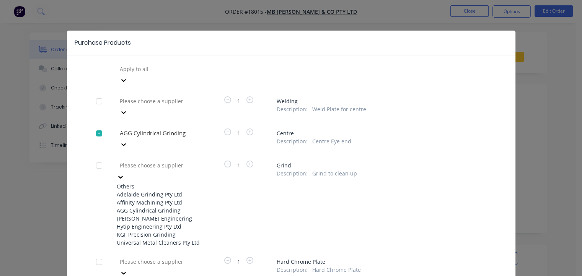
click at [151, 161] on div at bounding box center [174, 166] width 110 height 10
click at [146, 207] on div "AGG Cylindrical Grinding" at bounding box center [159, 211] width 84 height 8
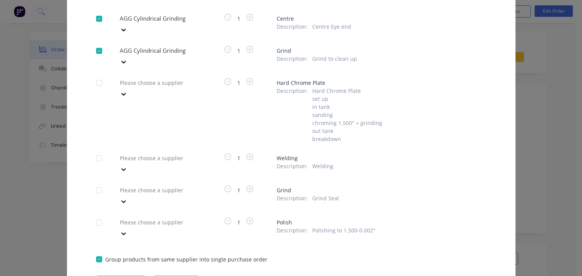
scroll to position [121, 0]
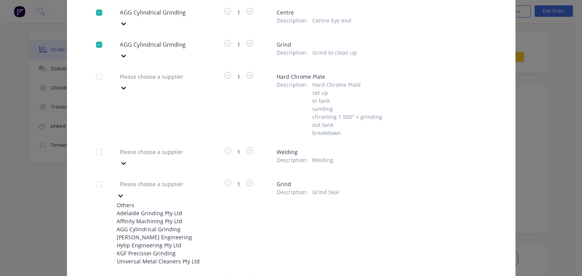
click at [153, 225] on div "AGG Cylindrical Grinding" at bounding box center [159, 229] width 84 height 8
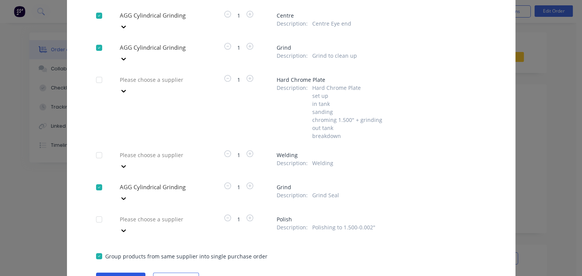
click at [128, 273] on button "Create purchase(s)" at bounding box center [120, 278] width 49 height 11
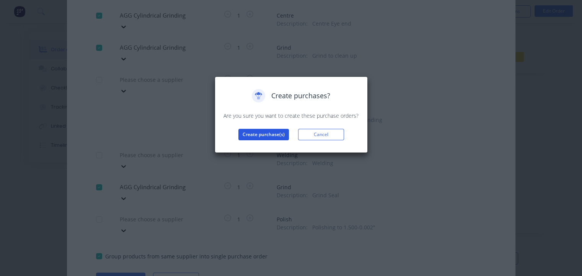
click at [268, 135] on button "Create purchase(s)" at bounding box center [263, 134] width 50 height 11
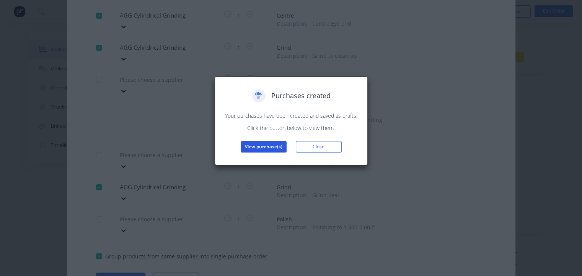
click at [244, 144] on button "View purchase(s)" at bounding box center [264, 146] width 46 height 11
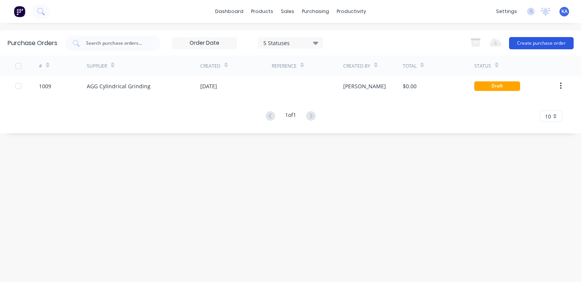
click at [531, 42] on button "Create purchase order" at bounding box center [541, 43] width 65 height 12
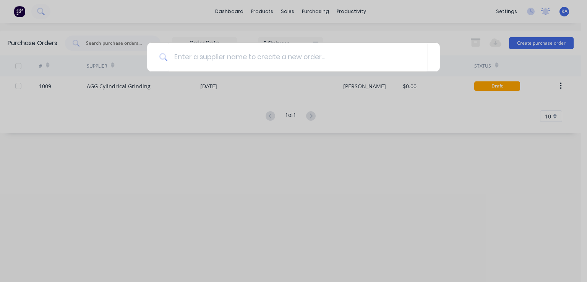
click at [212, 121] on div at bounding box center [293, 141] width 587 height 282
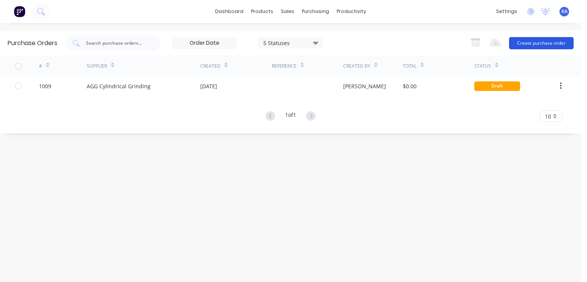
click at [546, 40] on button "Create purchase order" at bounding box center [541, 43] width 65 height 12
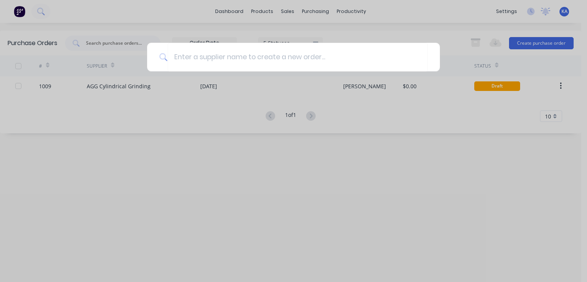
click at [474, 118] on div at bounding box center [293, 141] width 587 height 282
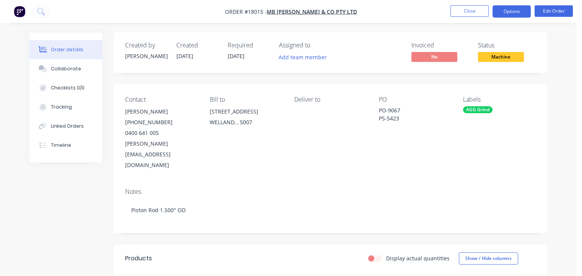
click at [507, 9] on button "Options" at bounding box center [511, 11] width 38 height 12
click at [390, 182] on div "Notes Piston Rod 1.500" OD" at bounding box center [330, 207] width 433 height 51
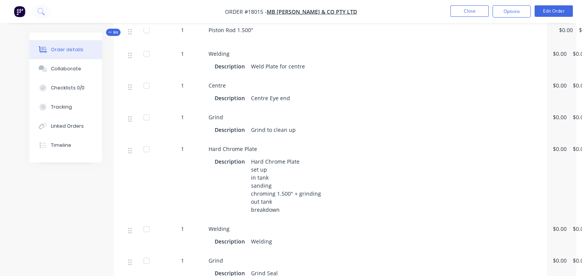
scroll to position [266, 33]
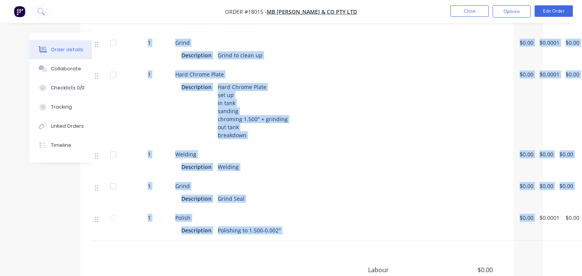
drag, startPoint x: 543, startPoint y: 276, endPoint x: 572, endPoint y: 273, distance: 29.3
click at [548, 273] on html "Order #18015 - MB [PERSON_NAME] & Co Pty Ltd Close Options Edit Order Order det…" at bounding box center [258, 18] width 582 height 718
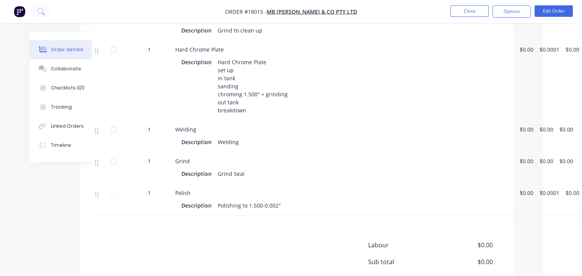
click at [487, 213] on div "Products Display actual quantities Show / Hide columns Qty Cost Price Total Kit…" at bounding box center [296, 110] width 433 height 462
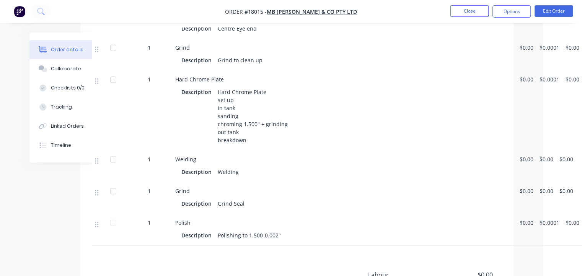
scroll to position [289, 33]
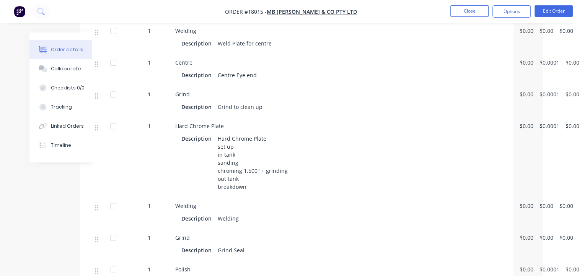
drag, startPoint x: 251, startPoint y: 198, endPoint x: 231, endPoint y: 195, distance: 20.6
click at [250, 213] on div "Description Welding" at bounding box center [344, 218] width 326 height 11
click at [229, 213] on div "Welding" at bounding box center [228, 218] width 27 height 11
click at [187, 213] on div "Description" at bounding box center [197, 218] width 33 height 11
click at [95, 205] on icon at bounding box center [96, 208] width 3 height 6
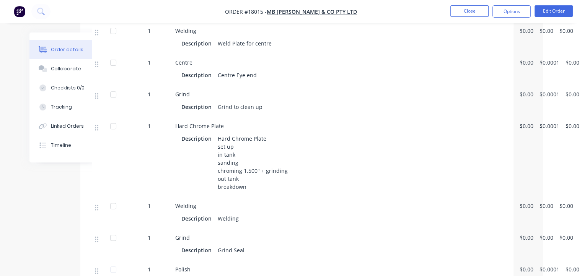
drag, startPoint x: 197, startPoint y: 194, endPoint x: 218, endPoint y: 205, distance: 23.6
click at [218, 205] on div "Welding Description Welding" at bounding box center [344, 213] width 344 height 32
click at [189, 202] on span "Welding" at bounding box center [185, 205] width 21 height 7
click at [113, 198] on div at bounding box center [113, 205] width 15 height 15
drag, startPoint x: 113, startPoint y: 185, endPoint x: 280, endPoint y: 190, distance: 167.2
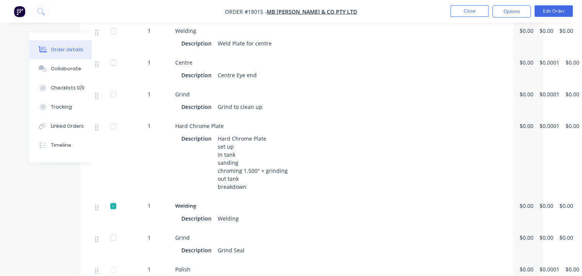
click at [280, 211] on div "Description Welding" at bounding box center [344, 217] width 338 height 13
click at [97, 204] on icon at bounding box center [96, 207] width 3 height 7
click at [115, 198] on div at bounding box center [113, 205] width 15 height 15
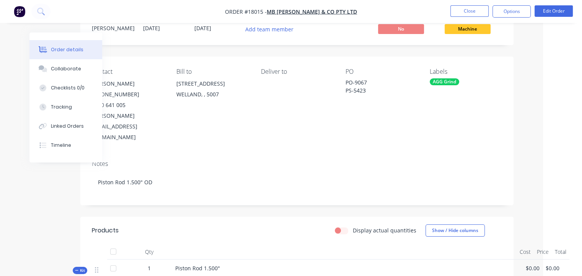
scroll to position [0, 33]
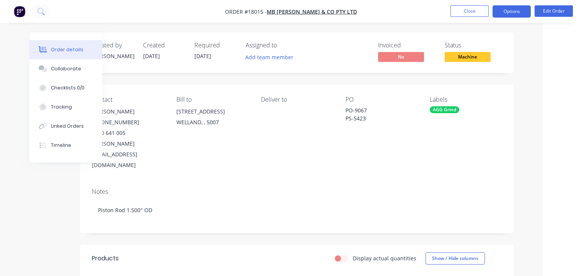
click at [504, 11] on button "Options" at bounding box center [511, 11] width 38 height 12
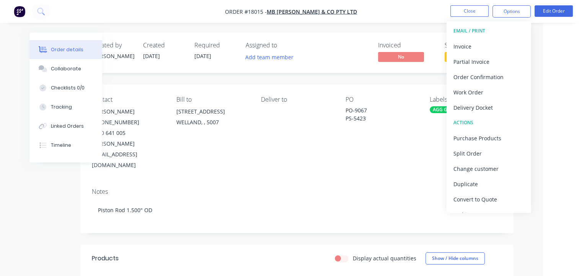
click at [472, 121] on div "ACTIONS" at bounding box center [488, 123] width 70 height 10
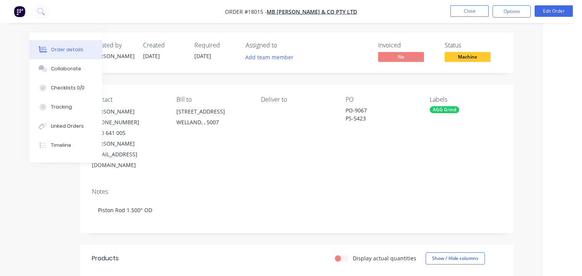
click at [392, 156] on div "Contact [PERSON_NAME] [PHONE_NUMBER] [PERSON_NAME][EMAIL_ADDRESS][DOMAIN_NAME] …" at bounding box center [296, 134] width 433 height 98
click at [18, 7] on img "button" at bounding box center [19, 11] width 11 height 11
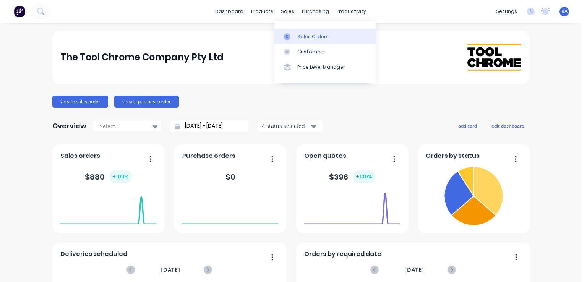
click at [305, 38] on div "Sales Orders" at bounding box center [313, 36] width 31 height 7
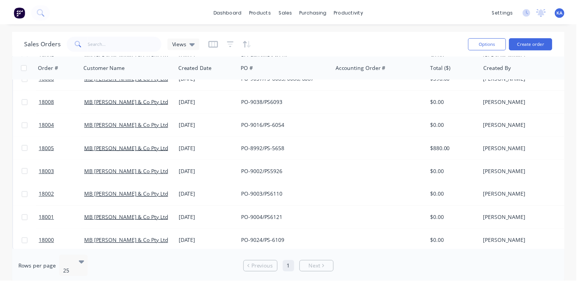
scroll to position [204, 0]
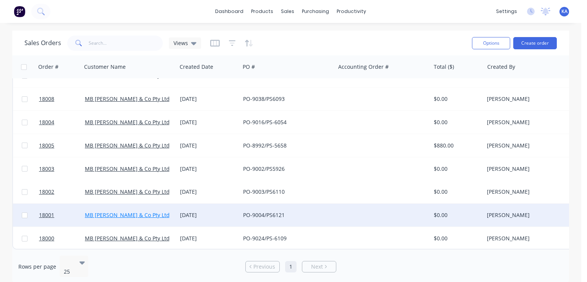
click at [143, 211] on link "MB [PERSON_NAME] & Co Pty Ltd" at bounding box center [127, 214] width 85 height 7
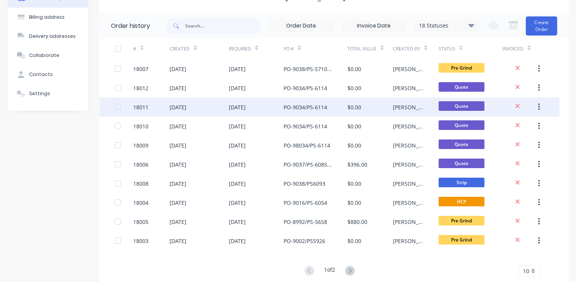
scroll to position [69, 0]
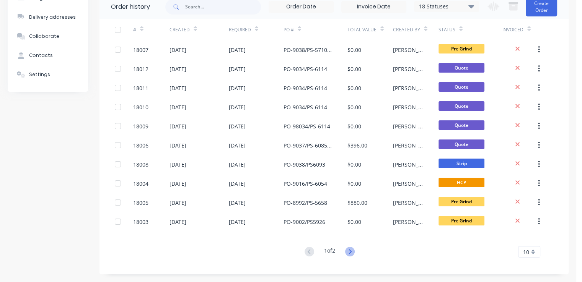
click at [351, 252] on icon at bounding box center [350, 252] width 10 height 10
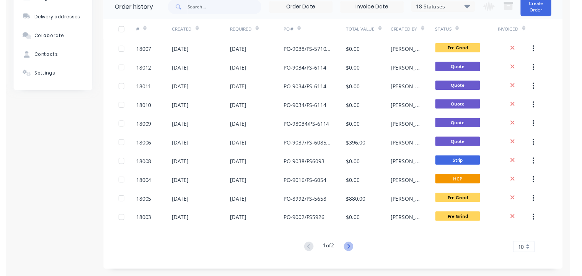
scroll to position [0, 0]
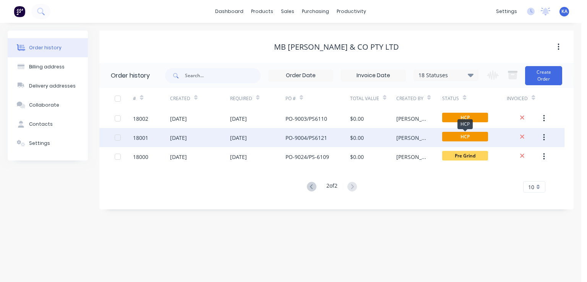
click at [456, 136] on span "HCP" at bounding box center [465, 137] width 46 height 10
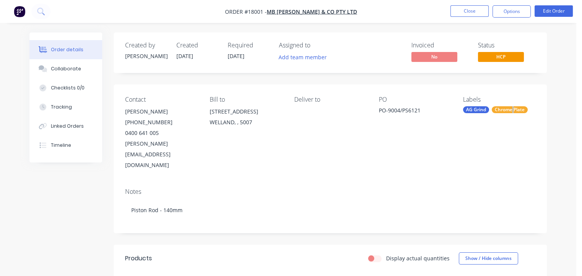
click at [517, 107] on div "Chrome Plate" at bounding box center [509, 109] width 36 height 7
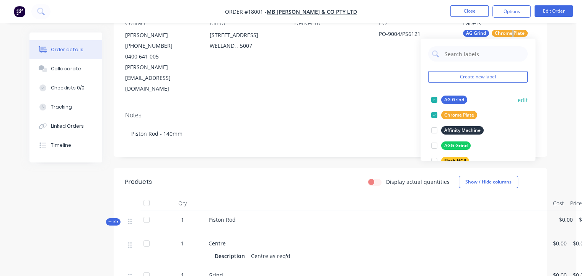
click at [459, 98] on div "AG Grind" at bounding box center [454, 100] width 26 height 8
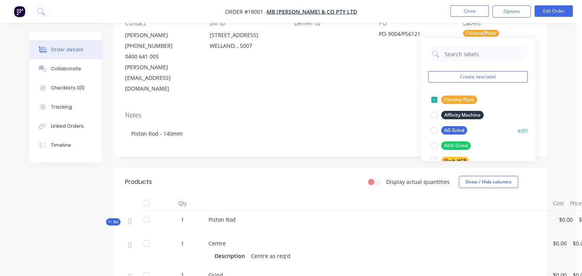
scroll to position [38, 0]
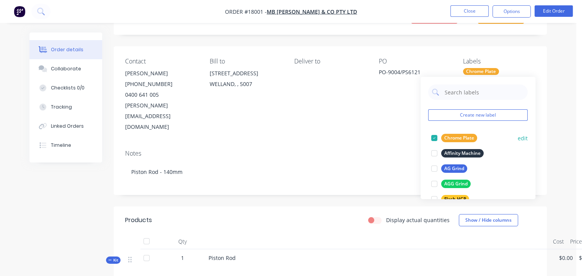
click at [500, 139] on div "Chrome Plate edit" at bounding box center [477, 137] width 99 height 15
click at [446, 169] on div "AG Grind" at bounding box center [454, 168] width 26 height 8
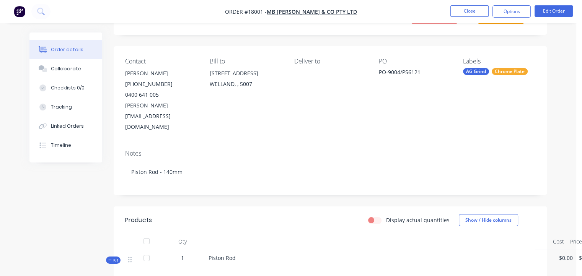
click at [354, 144] on div "Notes Piston Rod - 140mm" at bounding box center [330, 169] width 433 height 51
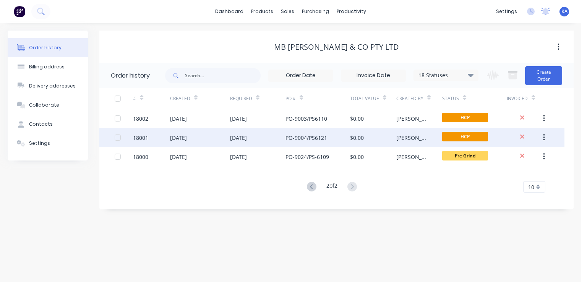
click at [542, 135] on button "button" at bounding box center [544, 138] width 18 height 14
click at [478, 135] on span "HCP" at bounding box center [465, 137] width 46 height 10
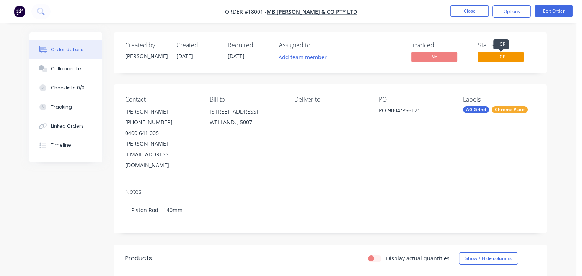
click at [506, 54] on span "HCP" at bounding box center [501, 57] width 46 height 10
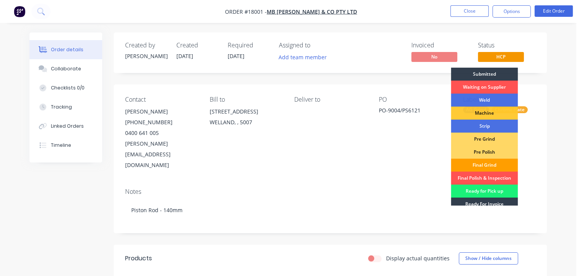
click at [499, 163] on div "Final Grind" at bounding box center [484, 165] width 67 height 13
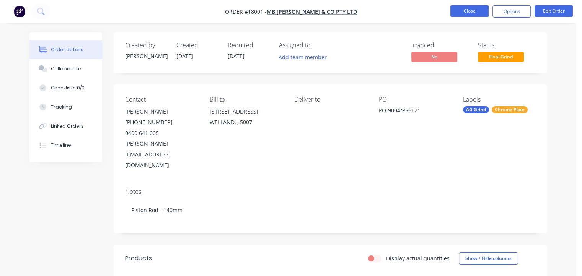
click at [465, 11] on button "Close" at bounding box center [469, 10] width 38 height 11
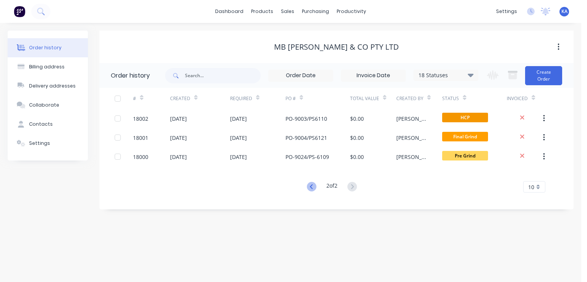
click at [310, 185] on icon at bounding box center [311, 186] width 3 height 5
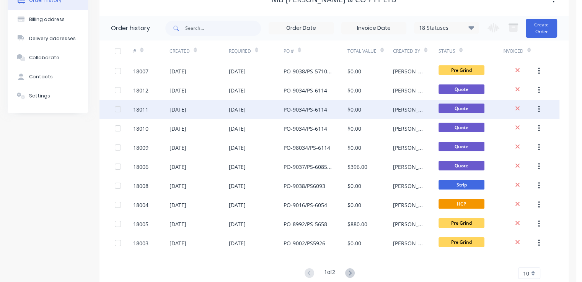
scroll to position [69, 0]
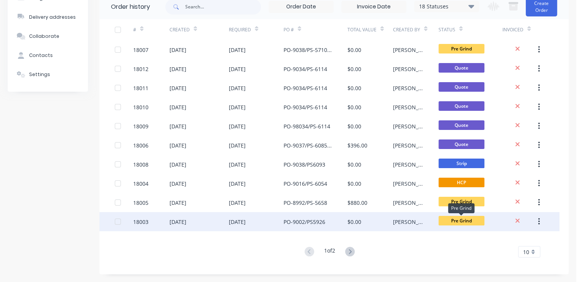
click at [474, 221] on span "Pre Grind" at bounding box center [461, 221] width 46 height 10
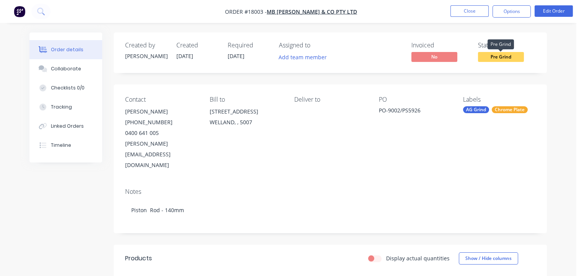
click at [504, 55] on span "Pre Grind" at bounding box center [501, 57] width 46 height 10
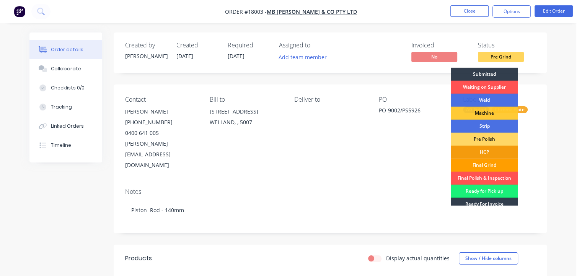
click at [489, 164] on div "Final Grind" at bounding box center [484, 165] width 67 height 13
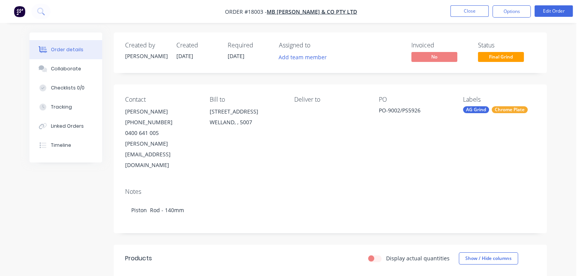
click at [431, 159] on div "Contact [PERSON_NAME] [PHONE_NUMBER] [PERSON_NAME][EMAIL_ADDRESS][DOMAIN_NAME] …" at bounding box center [330, 134] width 433 height 98
click at [470, 12] on button "Close" at bounding box center [469, 10] width 38 height 11
